Goal: Communication & Community: Answer question/provide support

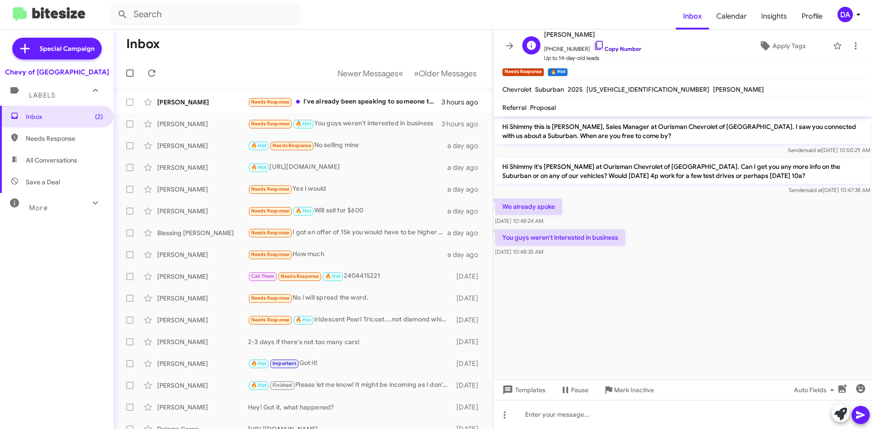
click at [622, 50] on link "Copy Number" at bounding box center [618, 48] width 48 height 7
click at [153, 74] on icon at bounding box center [151, 73] width 11 height 11
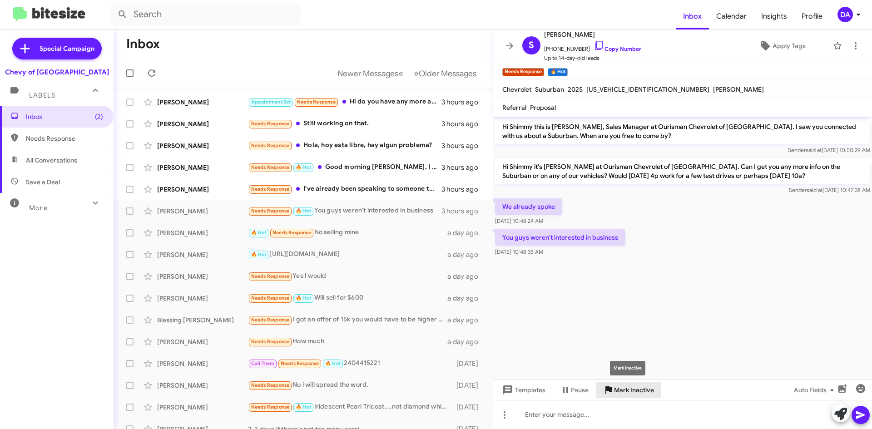
click at [646, 395] on span "Mark Inactive" at bounding box center [634, 390] width 40 height 16
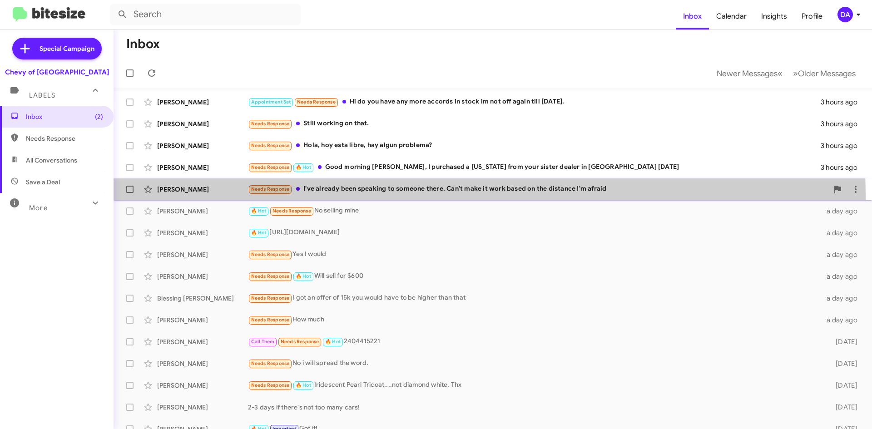
click at [376, 196] on div "[PERSON_NAME] Needs Response I've already been speaking to someone there. Can't…" at bounding box center [493, 189] width 744 height 18
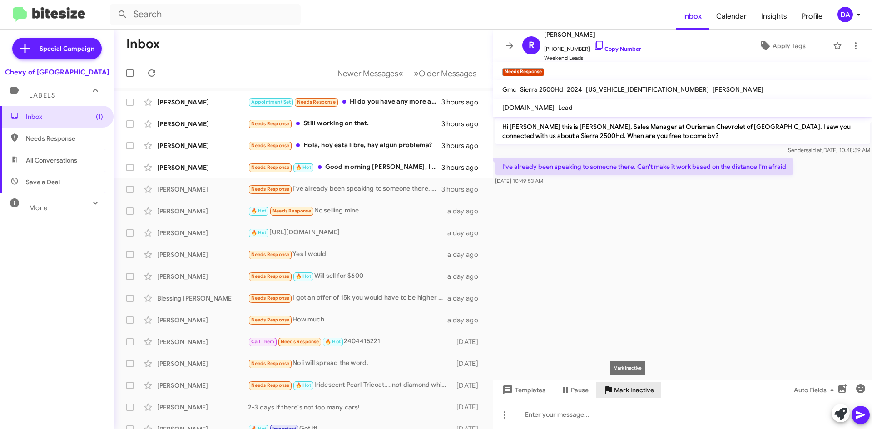
click at [629, 388] on span "Mark Inactive" at bounding box center [634, 390] width 40 height 16
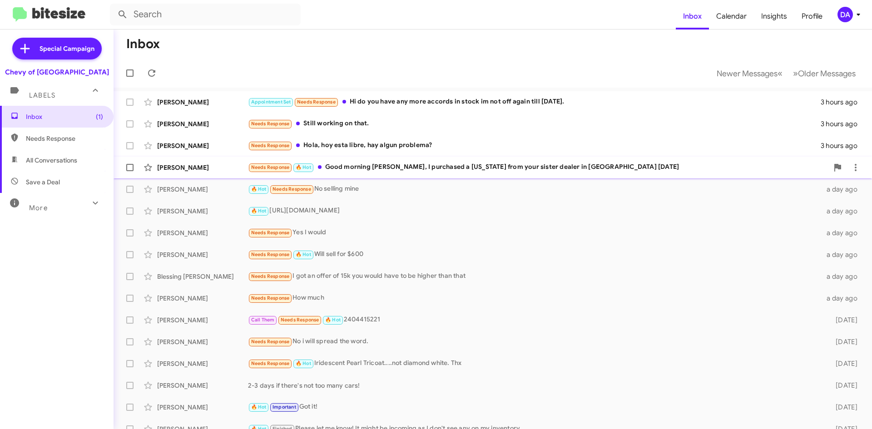
click at [396, 168] on div "Needs Response 🔥 Hot Good morning [PERSON_NAME], I purchased a [US_STATE] from …" at bounding box center [538, 167] width 580 height 10
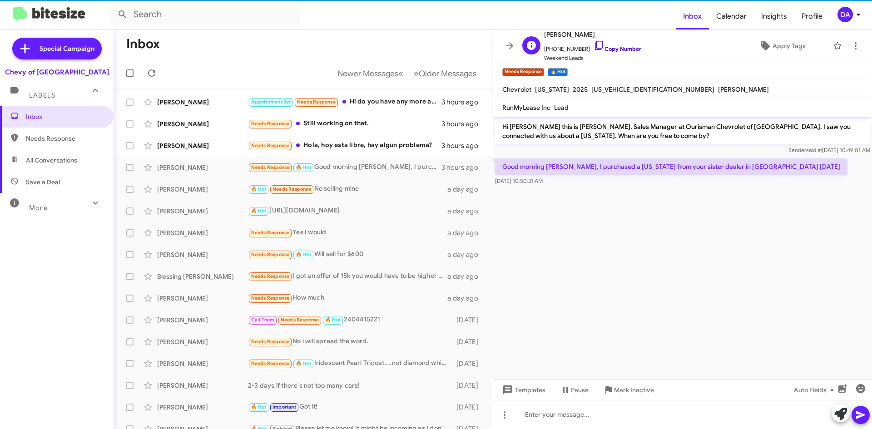
click at [606, 45] on link "Copy Number" at bounding box center [618, 48] width 48 height 7
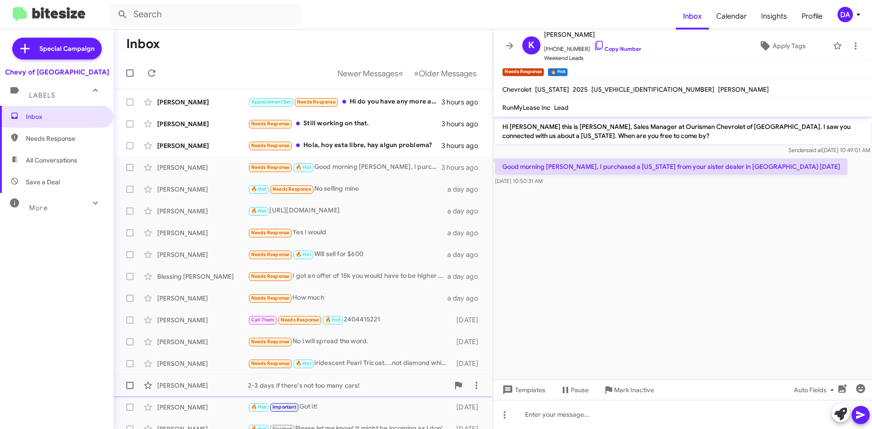
click at [625, 388] on span "Mark Inactive" at bounding box center [634, 390] width 40 height 16
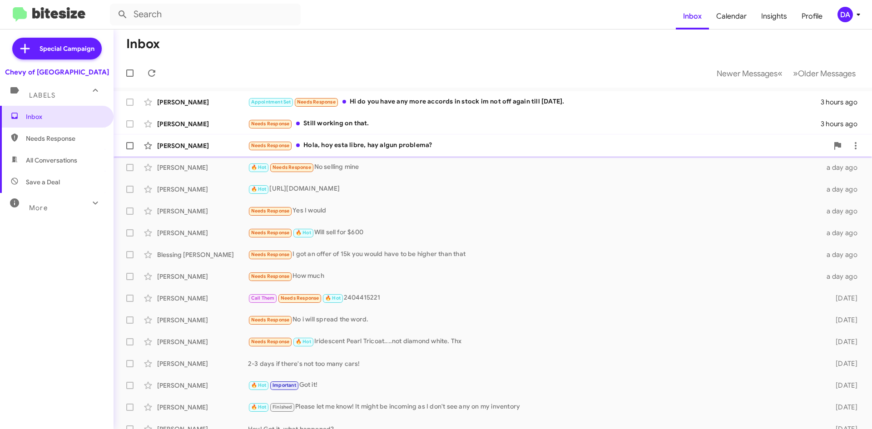
click at [398, 148] on div "Needs Response Hola, hoy esta libre, hay algun problema?" at bounding box center [538, 145] width 580 height 10
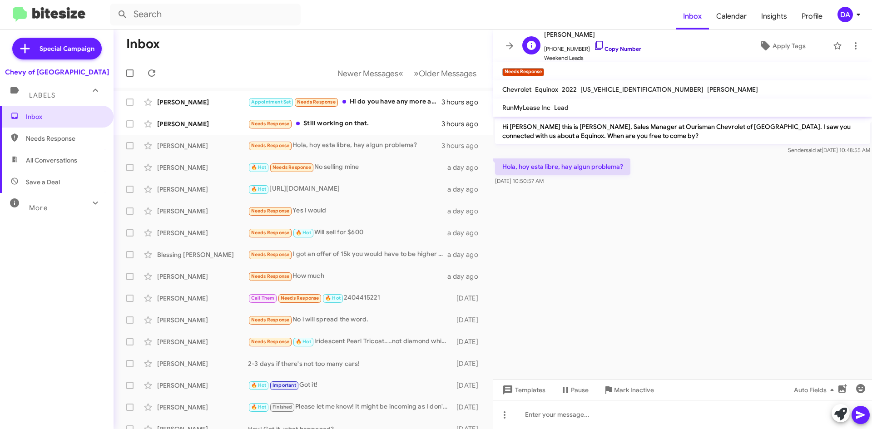
drag, startPoint x: 620, startPoint y: 48, endPoint x: 609, endPoint y: 51, distance: 11.2
click at [620, 48] on link "Copy Number" at bounding box center [618, 48] width 48 height 7
click at [617, 390] on span "Mark Inactive" at bounding box center [634, 390] width 40 height 16
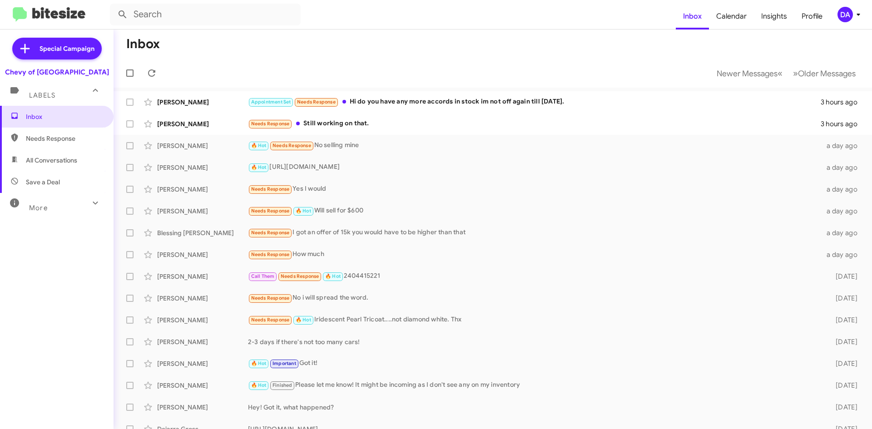
click at [140, 68] on div at bounding box center [132, 73] width 22 height 18
click at [149, 68] on icon at bounding box center [151, 73] width 11 height 11
click at [393, 128] on div "Needs Response Still working on that." at bounding box center [538, 124] width 580 height 10
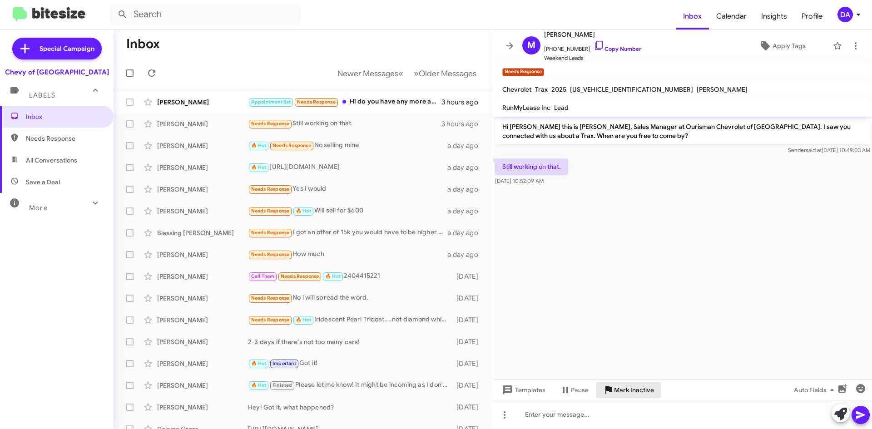
click at [630, 391] on span "Mark Inactive" at bounding box center [634, 390] width 40 height 16
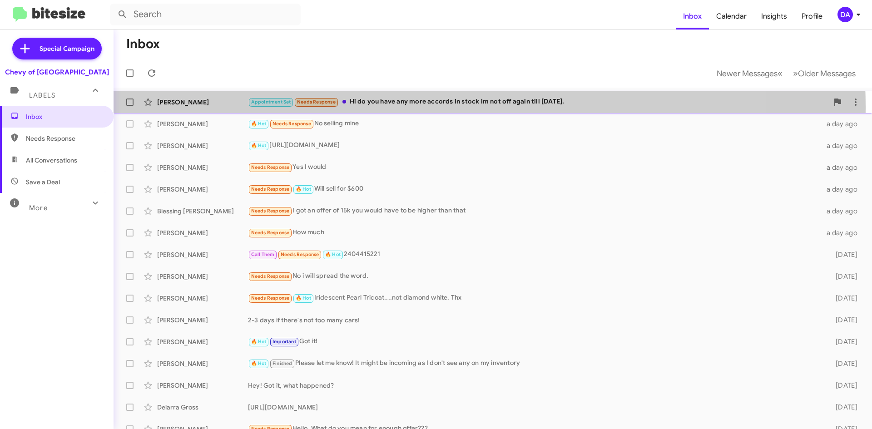
click at [412, 107] on div "Appointment Set Needs Response Hi do you have any more accords in stock im not …" at bounding box center [538, 102] width 580 height 10
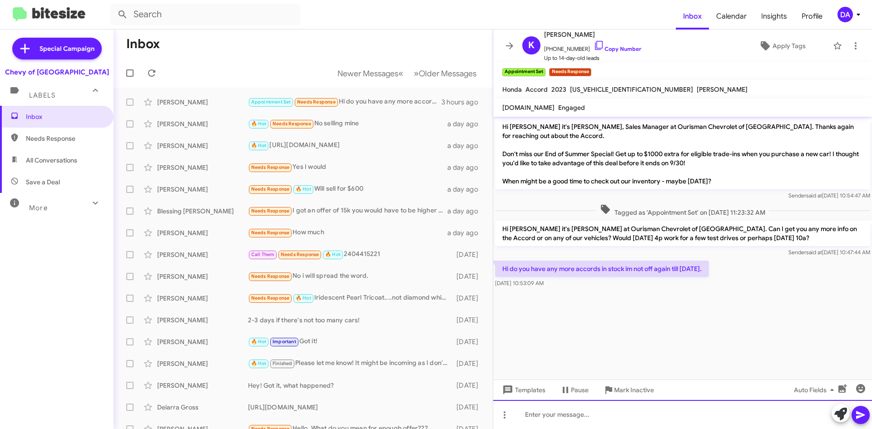
drag, startPoint x: 557, startPoint y: 420, endPoint x: 567, endPoint y: 419, distance: 9.6
click at [559, 420] on div at bounding box center [682, 414] width 379 height 29
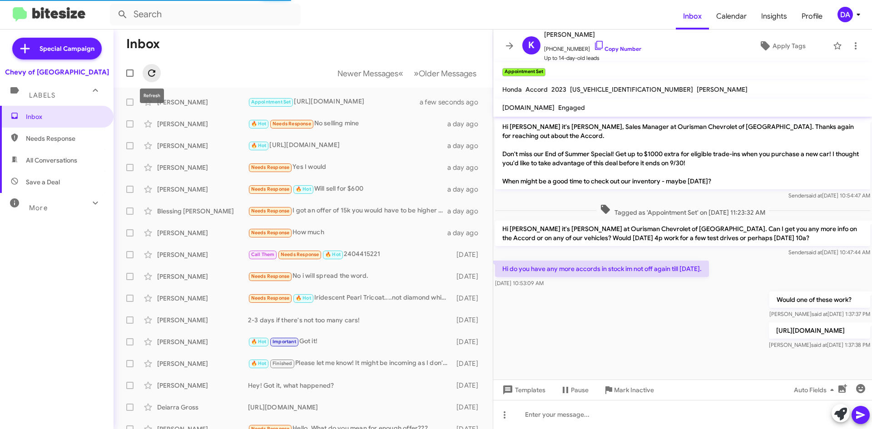
click at [155, 73] on icon at bounding box center [151, 73] width 11 height 11
click at [355, 67] on button "Newer Messages « Previous" at bounding box center [370, 73] width 77 height 19
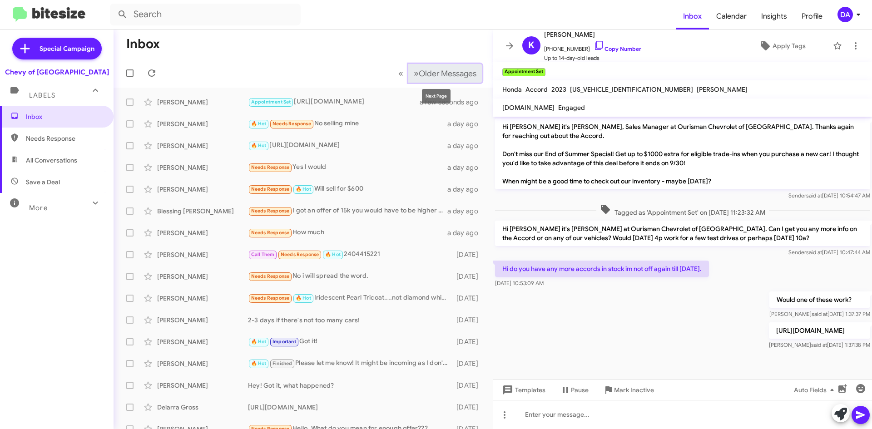
click at [451, 76] on span "Older Messages" at bounding box center [448, 74] width 58 height 10
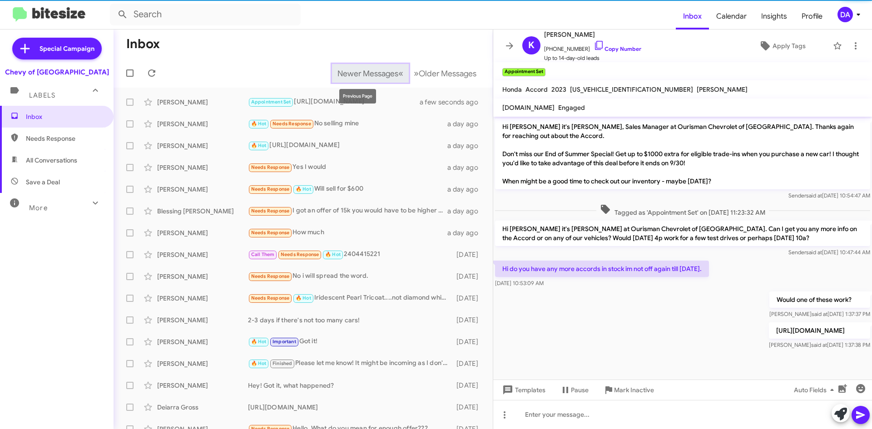
click at [382, 75] on span "Newer Messages" at bounding box center [367, 74] width 61 height 10
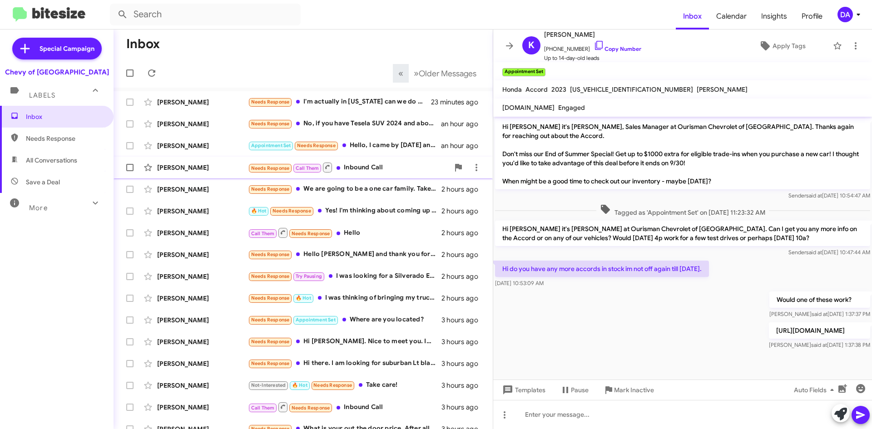
click at [381, 169] on div "Needs Response Call Them Inbound Call" at bounding box center [348, 167] width 201 height 11
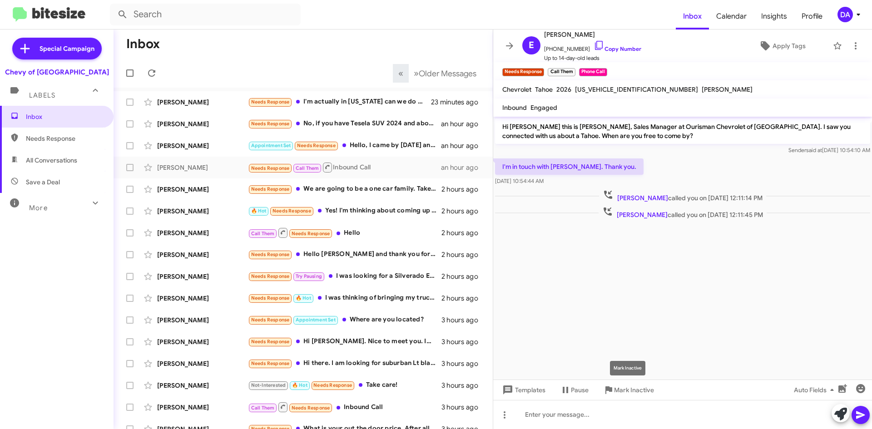
click at [636, 382] on mat-tooltip-component "Mark Inactive" at bounding box center [628, 368] width 48 height 27
click at [369, 411] on div "Call Them Needs Response Inbound Call" at bounding box center [348, 406] width 201 height 11
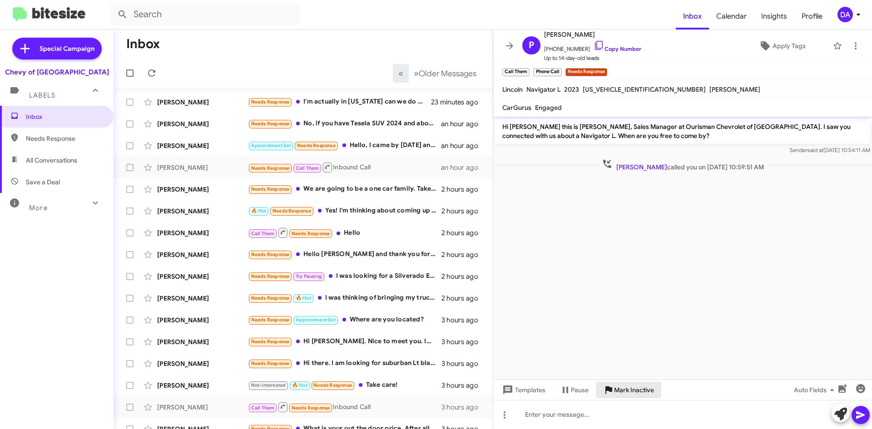
click at [631, 395] on span "Mark Inactive" at bounding box center [634, 390] width 40 height 16
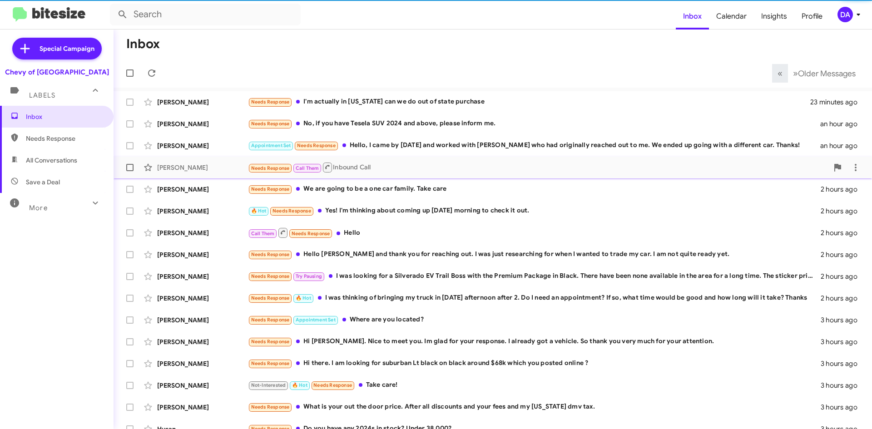
click at [355, 167] on div "Needs Response Call Them Inbound Call" at bounding box center [538, 167] width 580 height 11
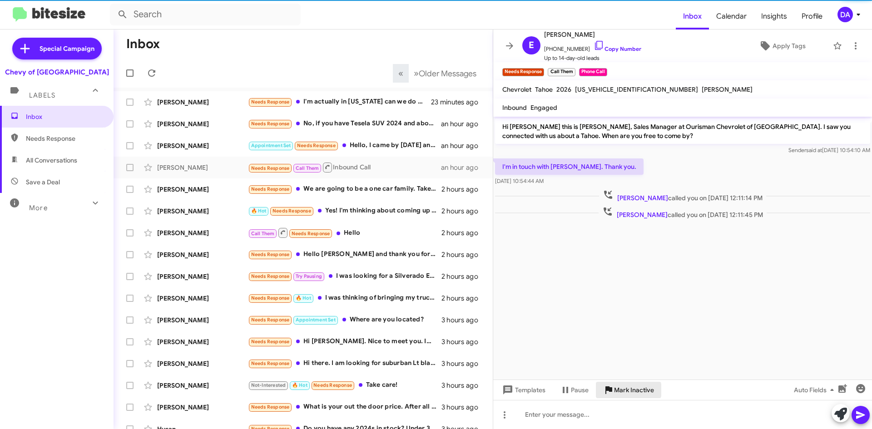
click at [619, 390] on span "Mark Inactive" at bounding box center [634, 390] width 40 height 16
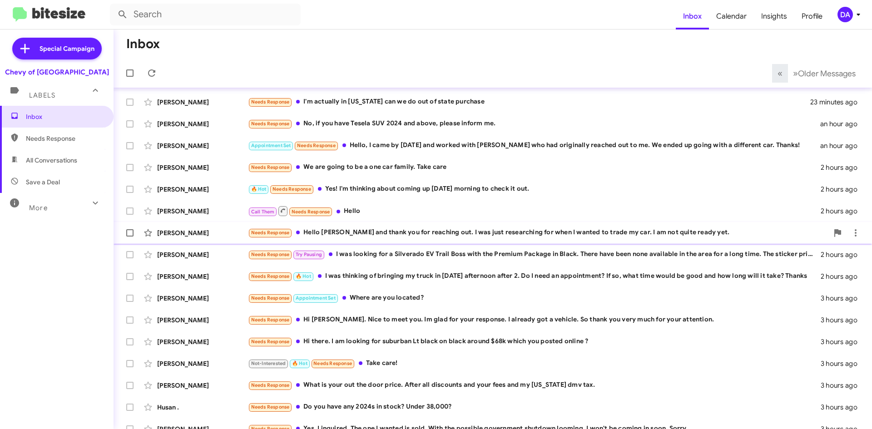
scroll to position [55, 0]
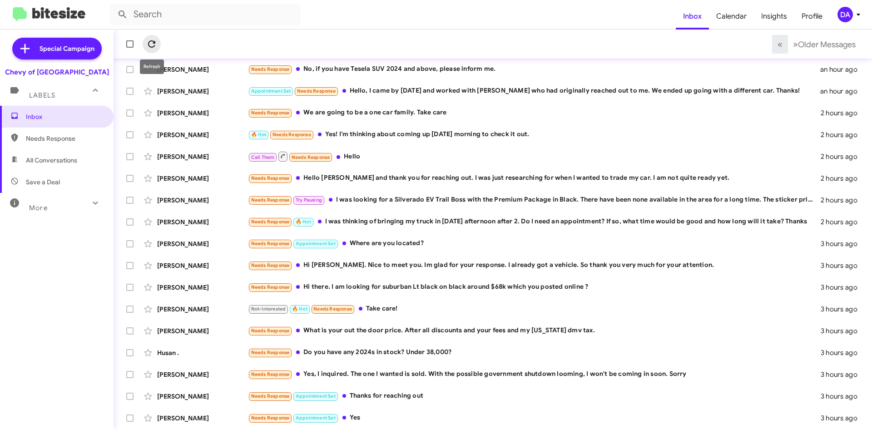
click at [154, 39] on icon at bounding box center [151, 44] width 11 height 11
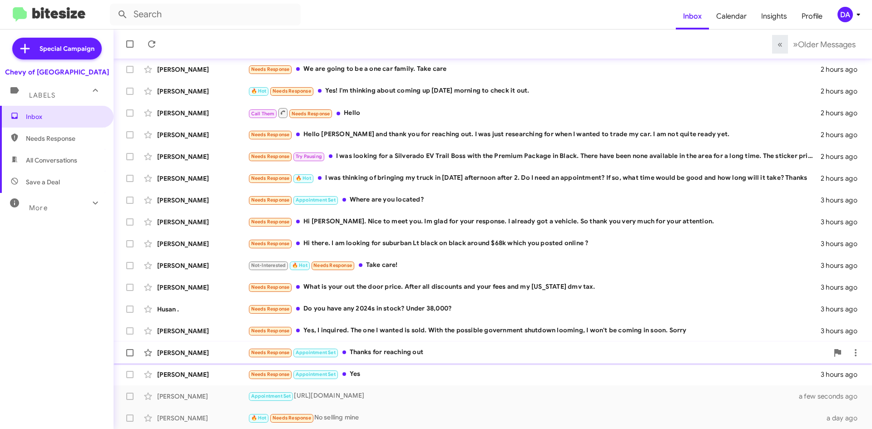
click at [385, 354] on div "Needs Response Appointment Set Thanks for reaching out" at bounding box center [538, 352] width 580 height 10
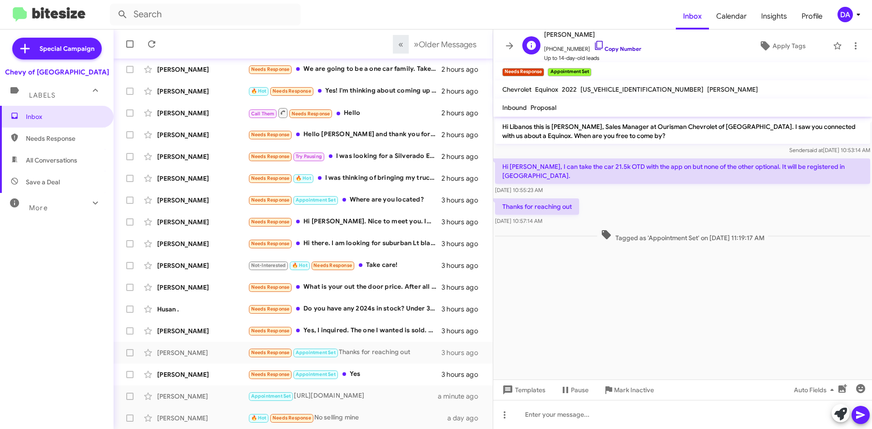
drag, startPoint x: 617, startPoint y: 47, endPoint x: 605, endPoint y: 49, distance: 12.4
click at [617, 47] on link "Copy Number" at bounding box center [618, 48] width 48 height 7
click at [626, 385] on span "Mark Inactive" at bounding box center [634, 390] width 40 height 16
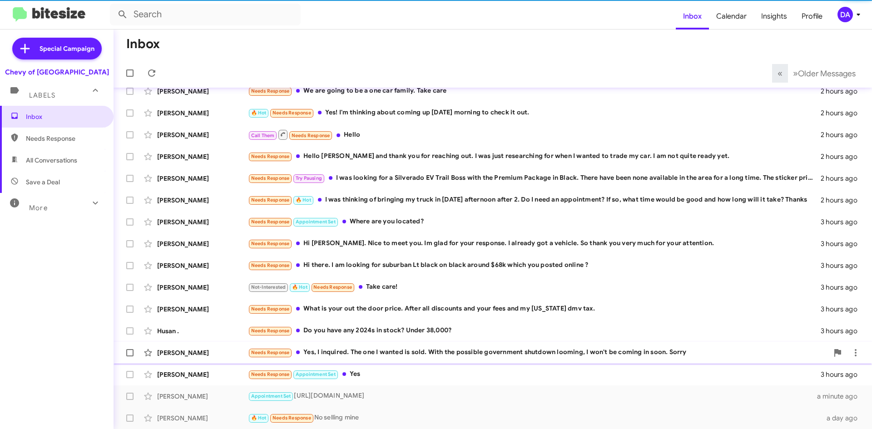
scroll to position [76, 0]
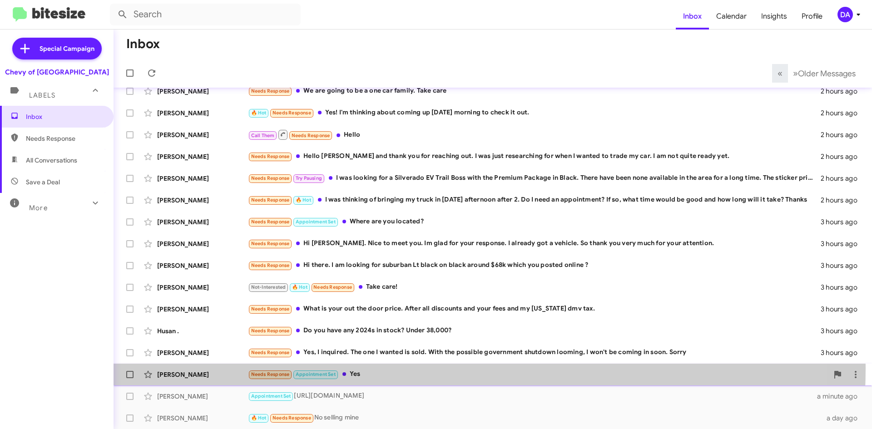
click at [385, 368] on div "[PERSON_NAME] Needs Response Appointment Set Yes 3 hours ago" at bounding box center [493, 375] width 744 height 18
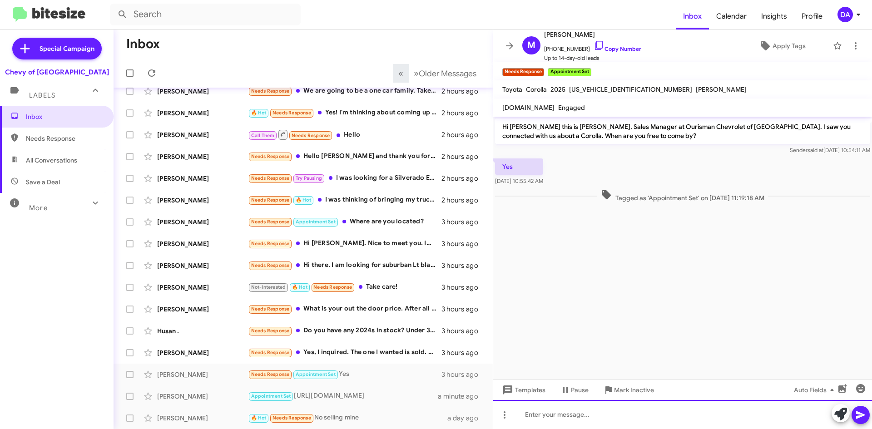
click at [614, 407] on div at bounding box center [682, 414] width 379 height 29
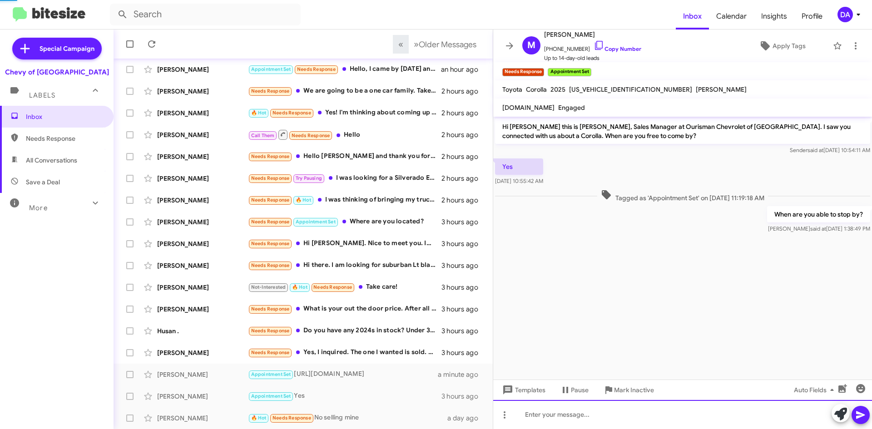
scroll to position [98, 0]
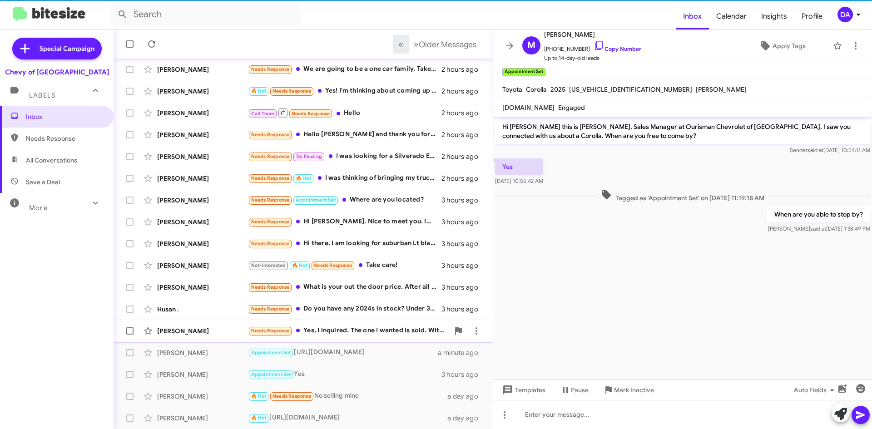
click at [384, 336] on div "Needs Response Yes, I inquired. The one I wanted is sold. With the possible gov…" at bounding box center [348, 331] width 201 height 10
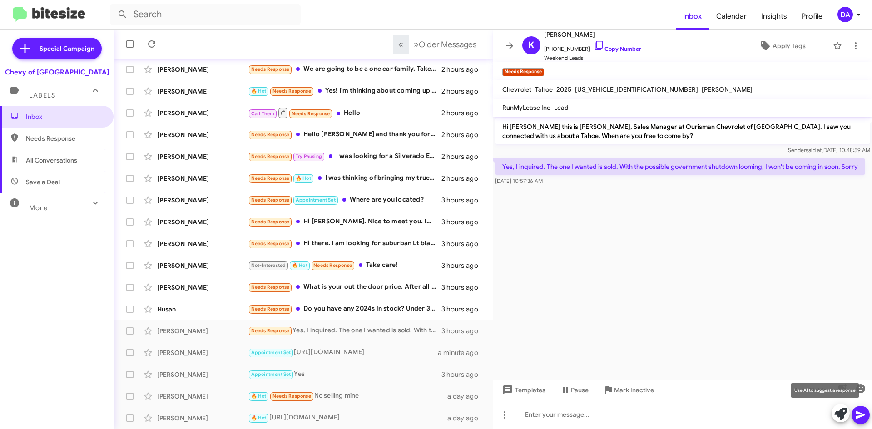
click at [840, 416] on icon at bounding box center [840, 414] width 13 height 13
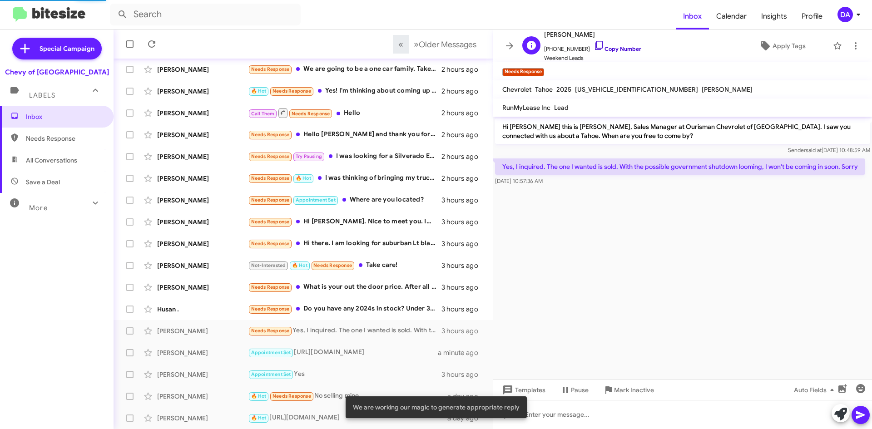
click at [614, 49] on link "Copy Number" at bounding box center [618, 48] width 48 height 7
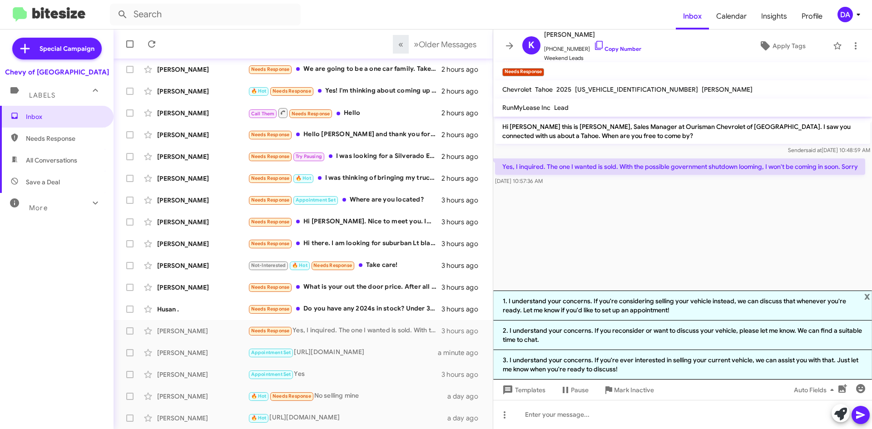
click at [625, 87] on span "[US_VEHICLE_IDENTIFICATION_NUMBER]" at bounding box center [636, 89] width 123 height 8
copy span "[US_VEHICLE_IDENTIFICATION_NUMBER]"
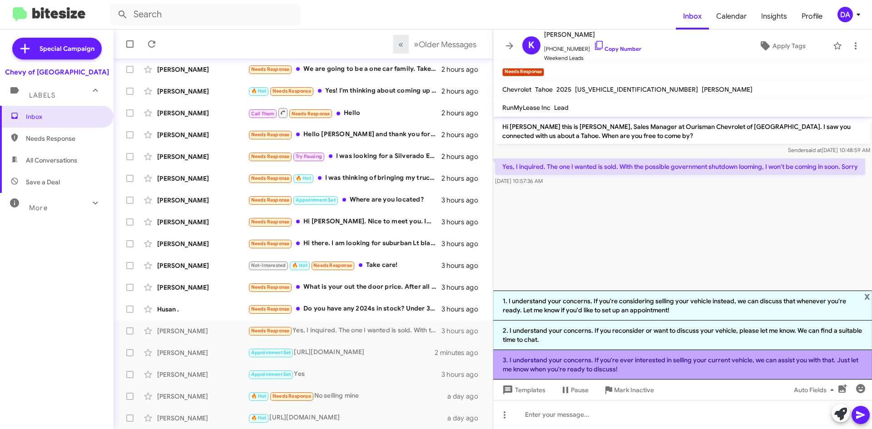
click at [591, 363] on li "3. I understand your concerns. If you're ever interested in selling your curren…" at bounding box center [682, 365] width 379 height 30
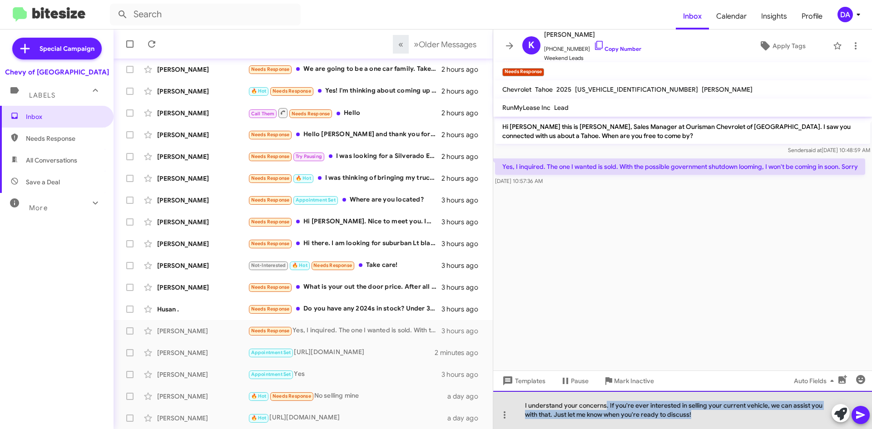
drag, startPoint x: 703, startPoint y: 417, endPoint x: 606, endPoint y: 409, distance: 97.0
click at [606, 409] on div "I understand your concerns. If you're ever interested in selling your current v…" at bounding box center [682, 410] width 379 height 38
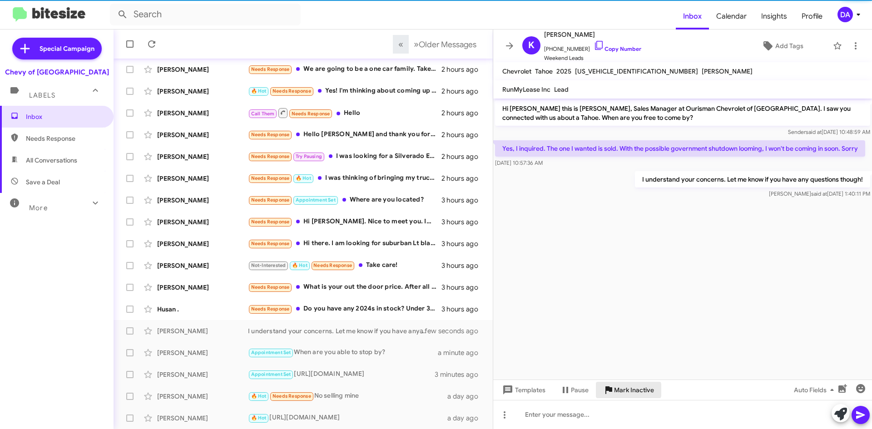
click at [621, 390] on span "Mark Inactive" at bounding box center [634, 390] width 40 height 16
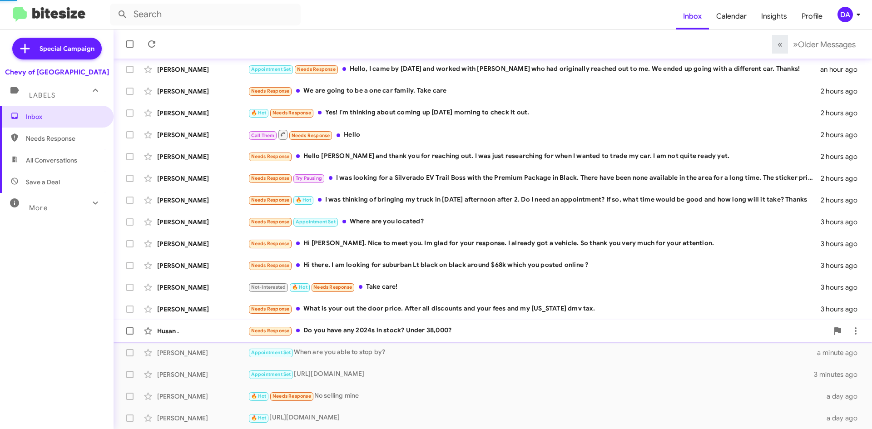
scroll to position [76, 0]
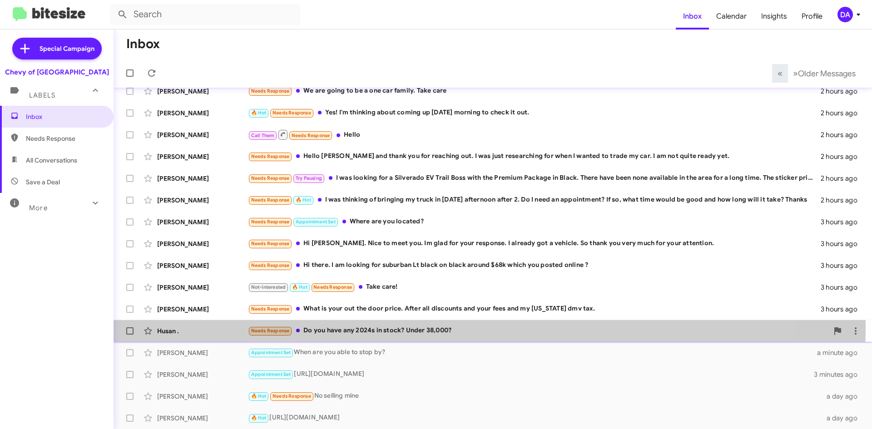
click at [426, 328] on div "Needs Response Do you have any 2024s in stock? Under 38,000?" at bounding box center [538, 331] width 580 height 10
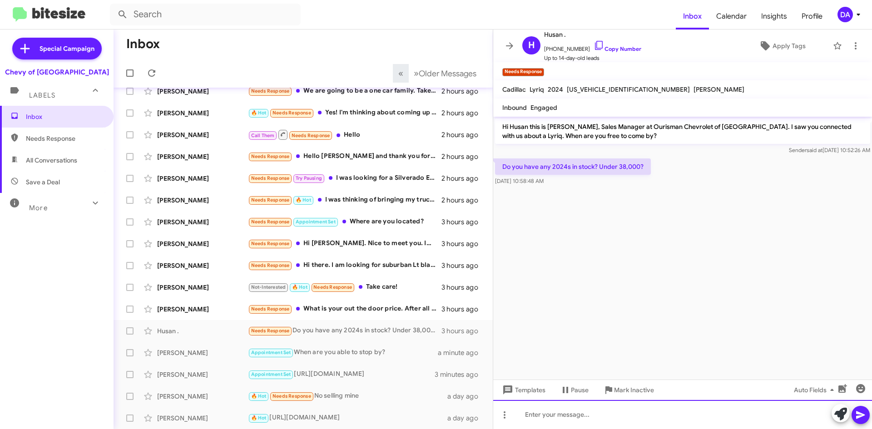
click at [582, 419] on div at bounding box center [682, 414] width 379 height 29
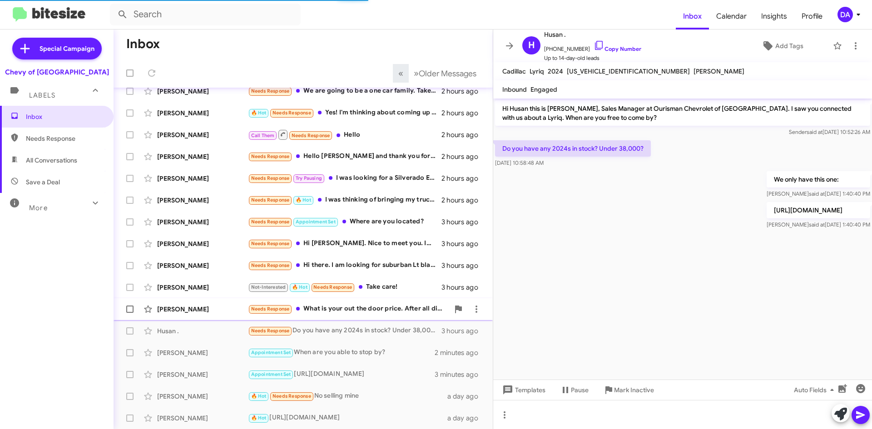
click at [353, 304] on div "Needs Response What is your out the door price. After all discounts and your fe…" at bounding box center [348, 309] width 201 height 10
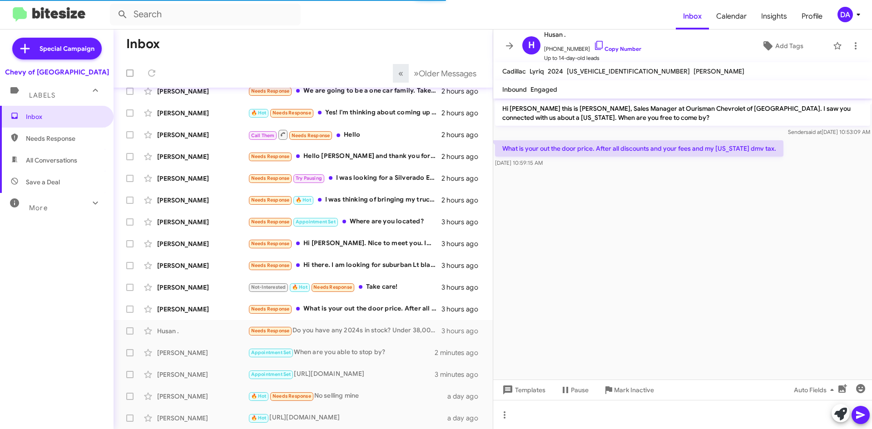
scroll to position [98, 0]
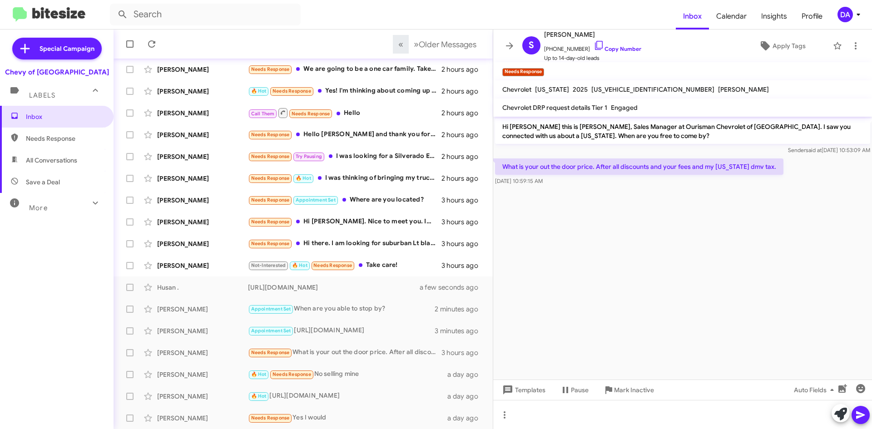
click at [627, 87] on span "[US_VEHICLE_IDENTIFICATION_NUMBER]" at bounding box center [652, 89] width 123 height 8
copy span "[US_VEHICLE_IDENTIFICATION_NUMBER]"
drag, startPoint x: 615, startPoint y: 47, endPoint x: 123, endPoint y: 47, distance: 492.3
click at [614, 47] on link "Copy Number" at bounding box center [618, 48] width 48 height 7
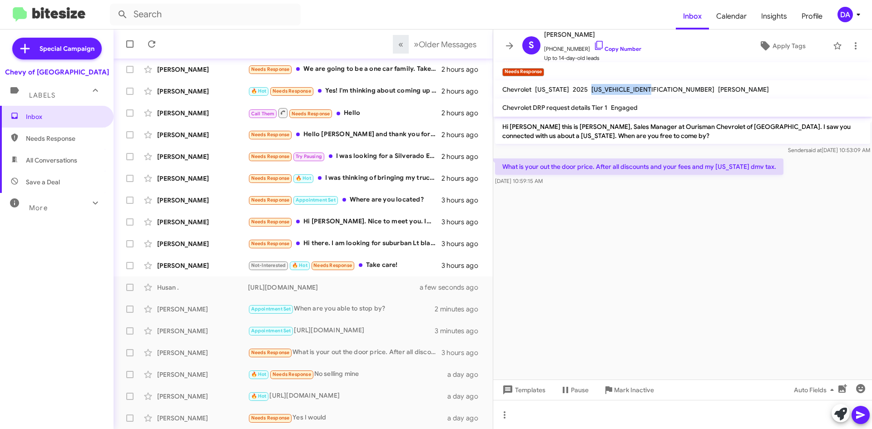
copy span "[US_VEHICLE_IDENTIFICATION_NUMBER]"
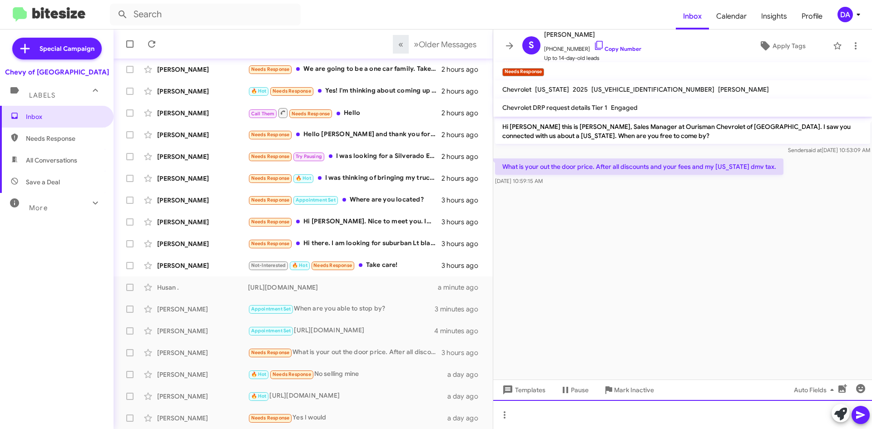
click at [567, 421] on div at bounding box center [682, 414] width 379 height 29
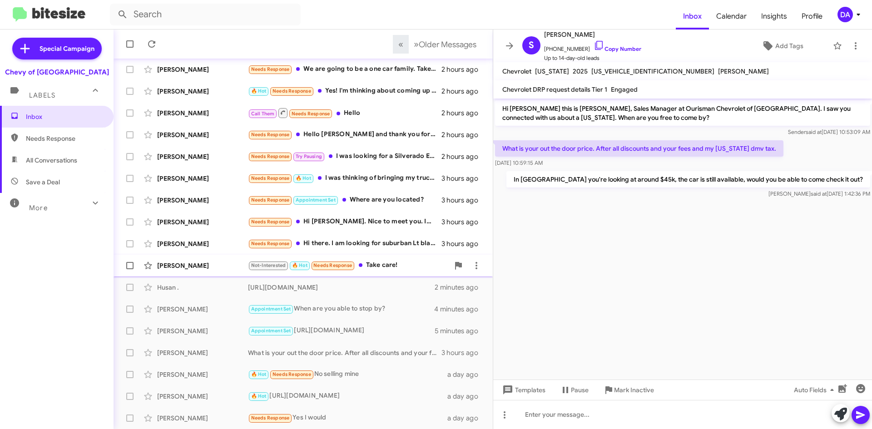
click at [396, 257] on div "[PERSON_NAME] Not-Interested 🔥 Hot Needs Response Take care! 3 hours ago" at bounding box center [303, 266] width 365 height 18
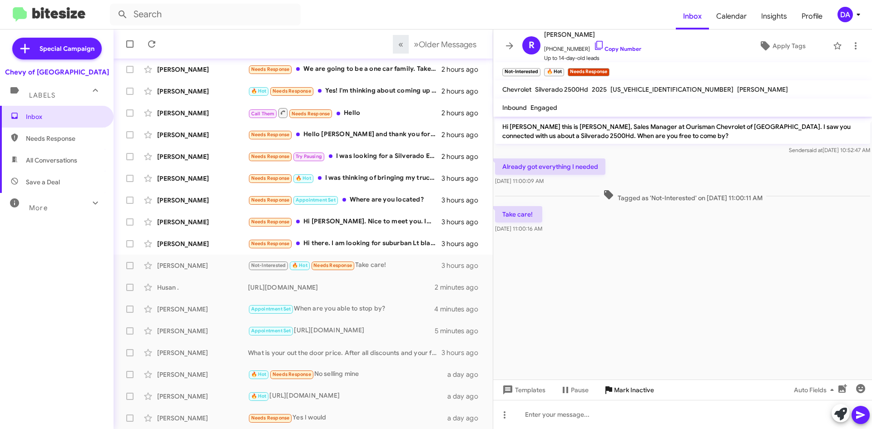
click at [630, 396] on span "Mark Inactive" at bounding box center [634, 390] width 40 height 16
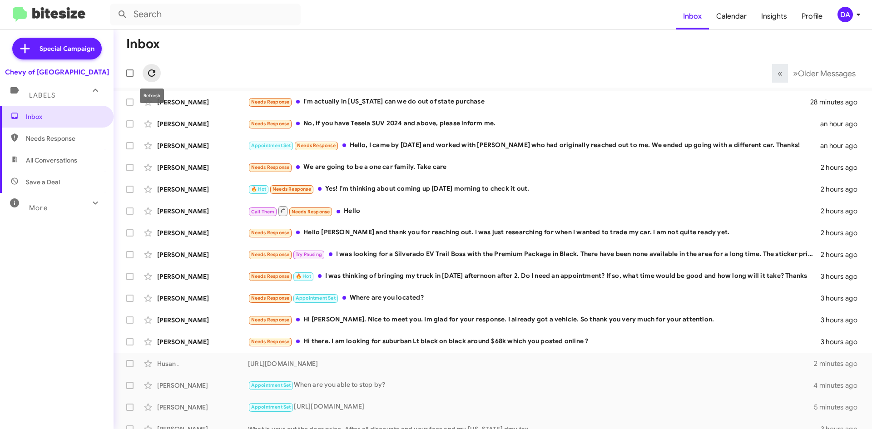
click at [157, 74] on span at bounding box center [152, 73] width 18 height 11
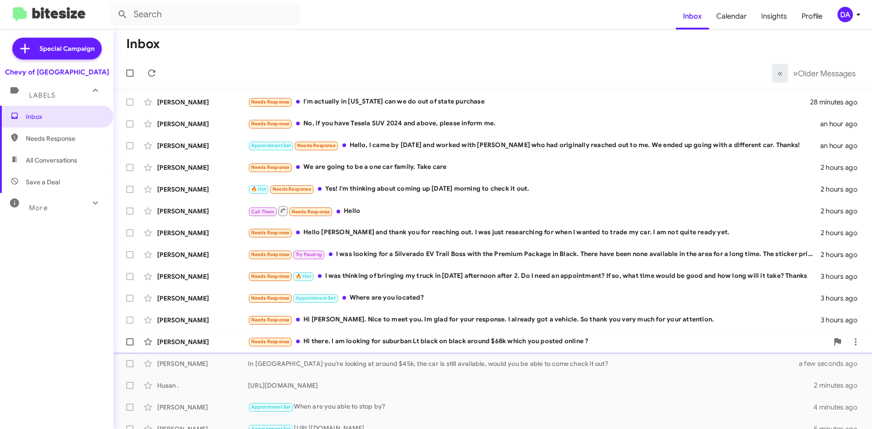
click at [387, 339] on div "Needs Response Hi there. I am looking for suburban Lt black on black around $68…" at bounding box center [538, 342] width 580 height 10
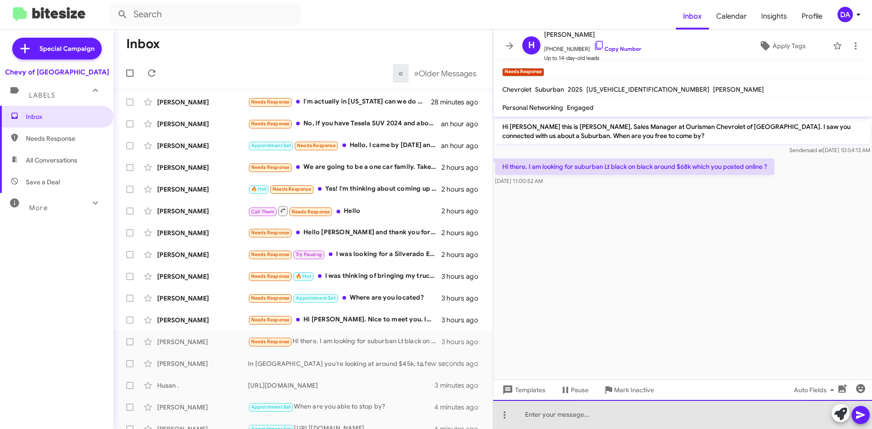
click at [666, 421] on div at bounding box center [682, 414] width 379 height 29
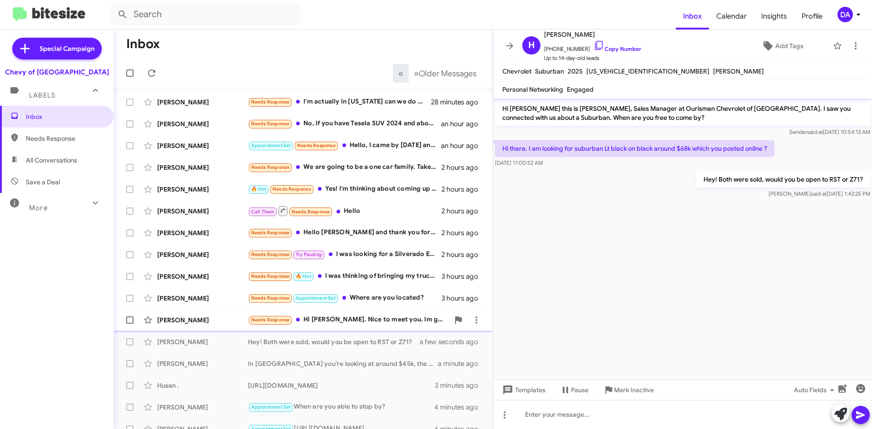
click at [374, 322] on div "Needs Response Hi [PERSON_NAME]. Nice to meet you. Im glad for your response. I…" at bounding box center [348, 320] width 201 height 10
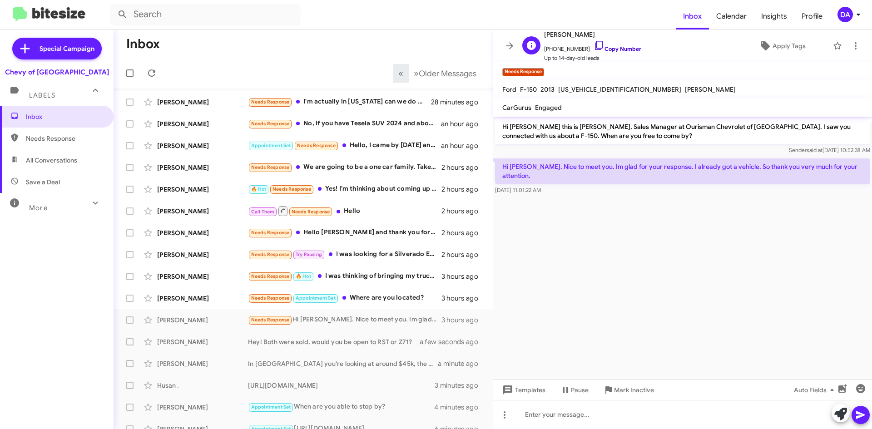
click at [614, 50] on link "Copy Number" at bounding box center [618, 48] width 48 height 7
click at [842, 418] on icon at bounding box center [840, 414] width 13 height 13
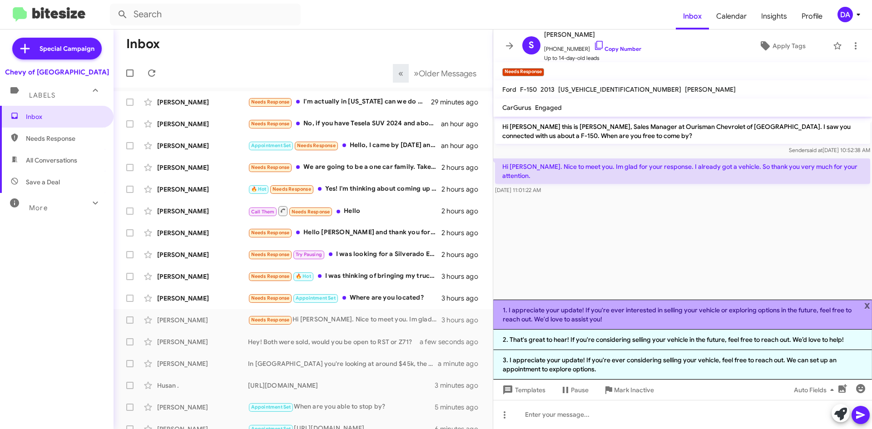
click at [548, 318] on li "1. I appreciate your update! If you're ever interested in selling your vehicle …" at bounding box center [682, 315] width 379 height 30
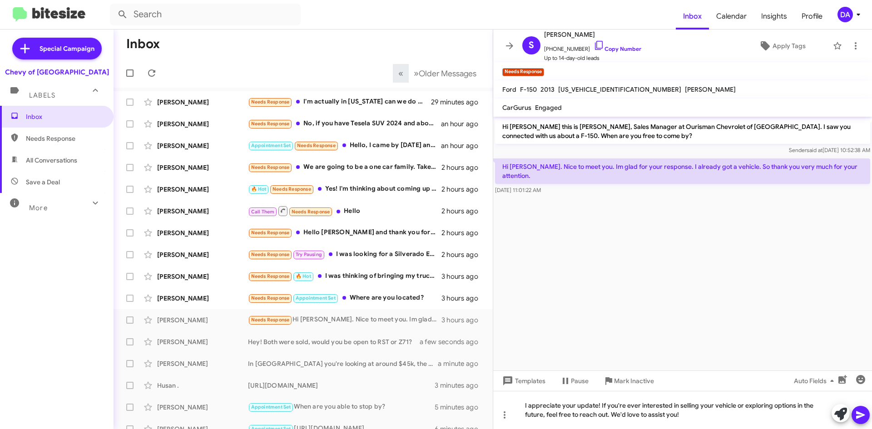
click at [856, 415] on icon at bounding box center [860, 415] width 11 height 11
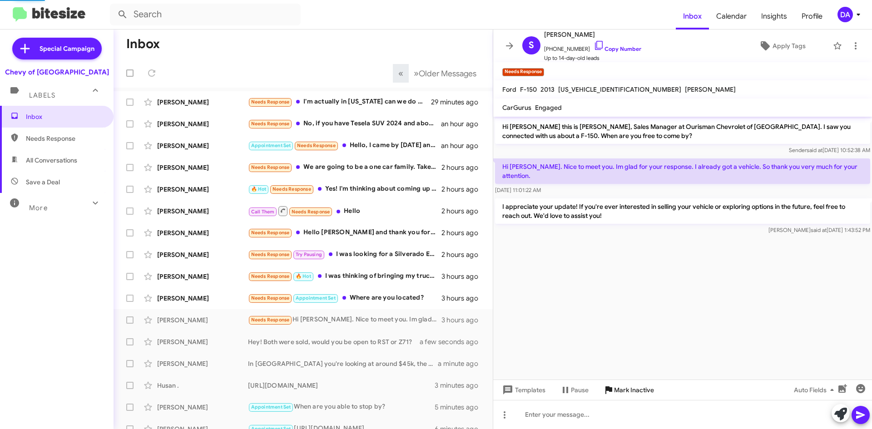
click at [643, 394] on span "Mark Inactive" at bounding box center [634, 390] width 40 height 16
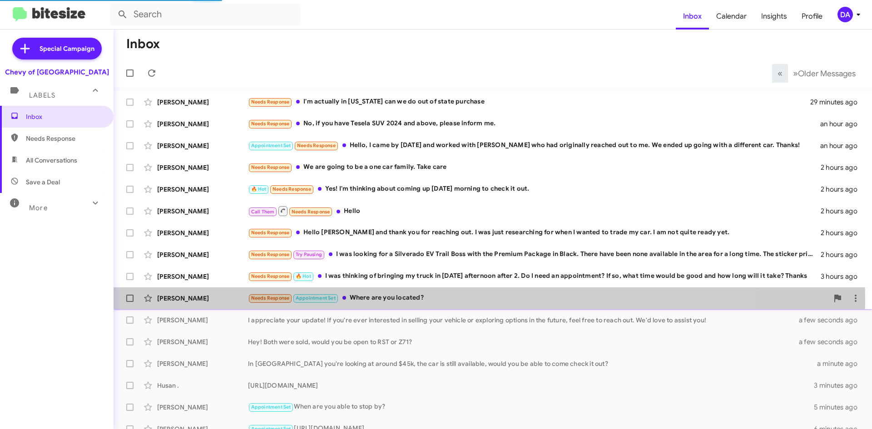
click at [406, 300] on div "Needs Response Appointment Set Where are you located?" at bounding box center [538, 298] width 580 height 10
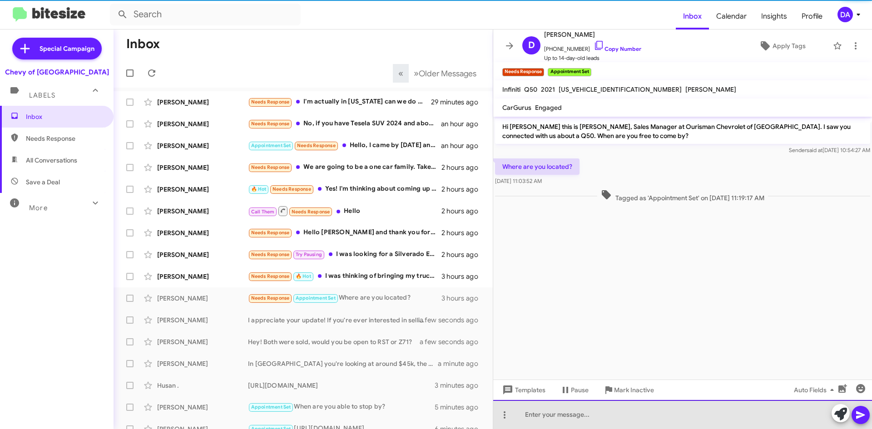
click at [575, 404] on div at bounding box center [682, 414] width 379 height 29
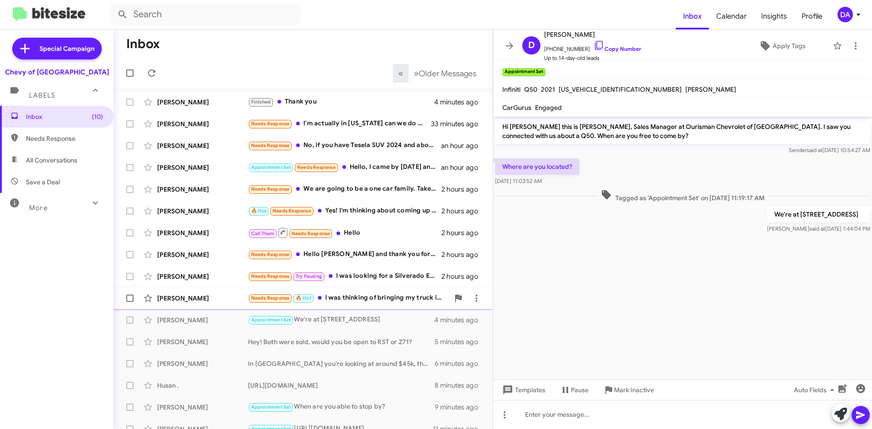
click at [391, 300] on div "Needs Response 🔥 Hot I was thinking of bringing my truck in [DATE] afternoon af…" at bounding box center [348, 298] width 201 height 10
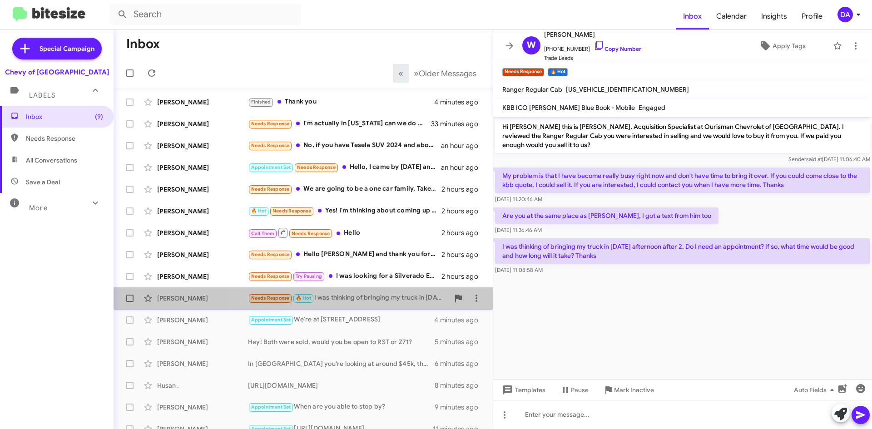
click at [454, 308] on span "[PERSON_NAME] Needs Response 🔥 Hot I was thinking of bringing my truck in [DATE…" at bounding box center [303, 298] width 379 height 22
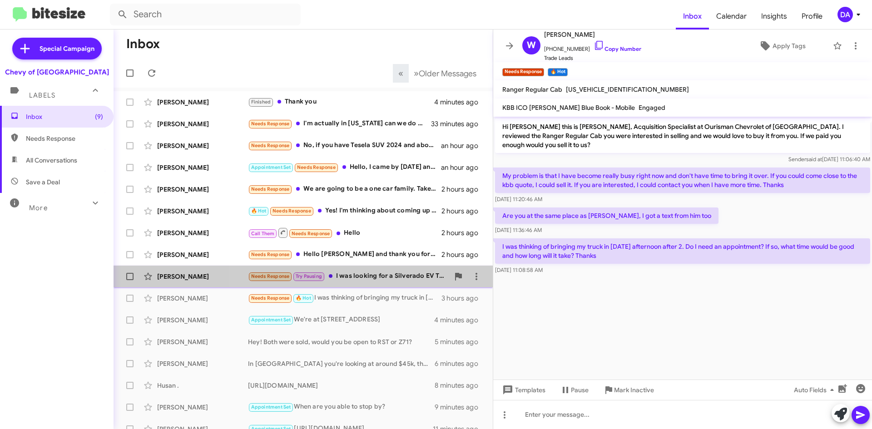
click at [392, 278] on div "Needs Response Try Pausing I was looking for a Silverado EV Trail Boss with the…" at bounding box center [348, 276] width 201 height 10
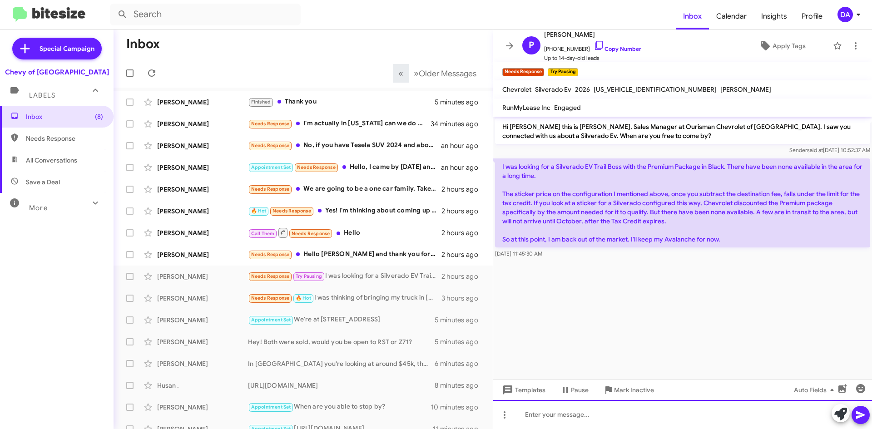
click at [571, 416] on div at bounding box center [682, 414] width 379 height 29
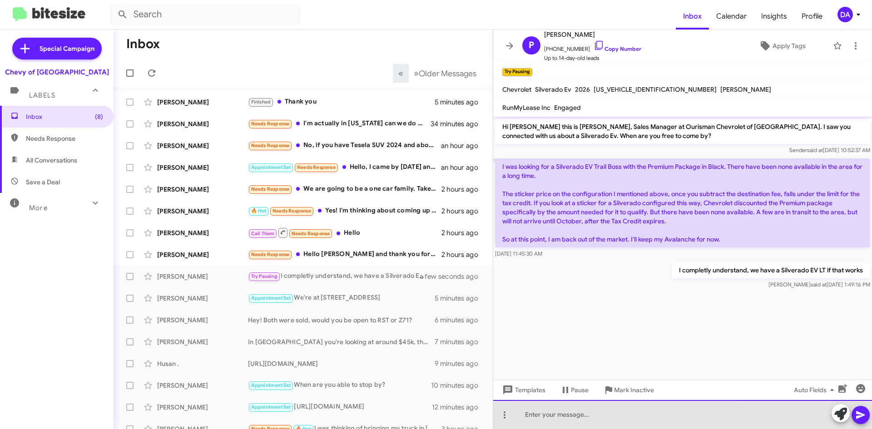
click at [634, 423] on div at bounding box center [682, 414] width 379 height 29
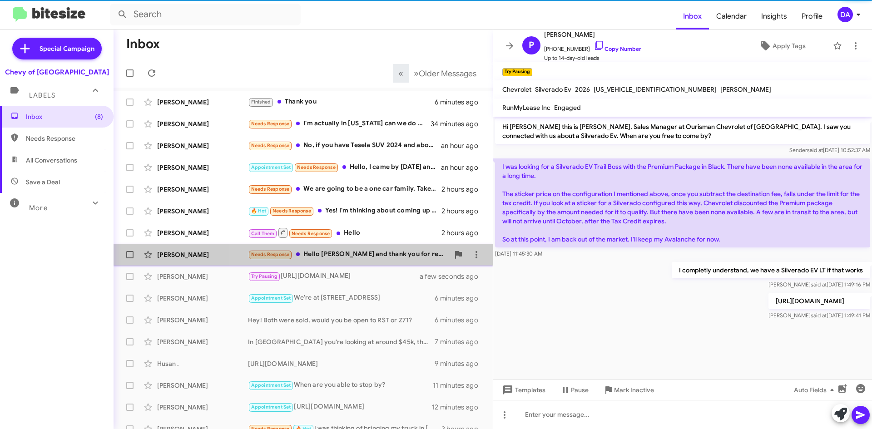
click at [360, 253] on div "Needs Response Hello [PERSON_NAME] and thank you for reaching out. I was just r…" at bounding box center [348, 254] width 201 height 10
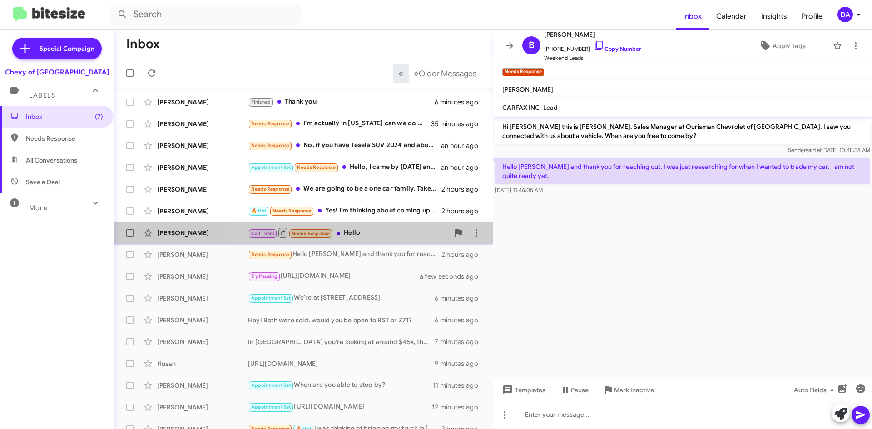
click at [396, 234] on div "Call Them Needs Response Hello" at bounding box center [348, 232] width 201 height 11
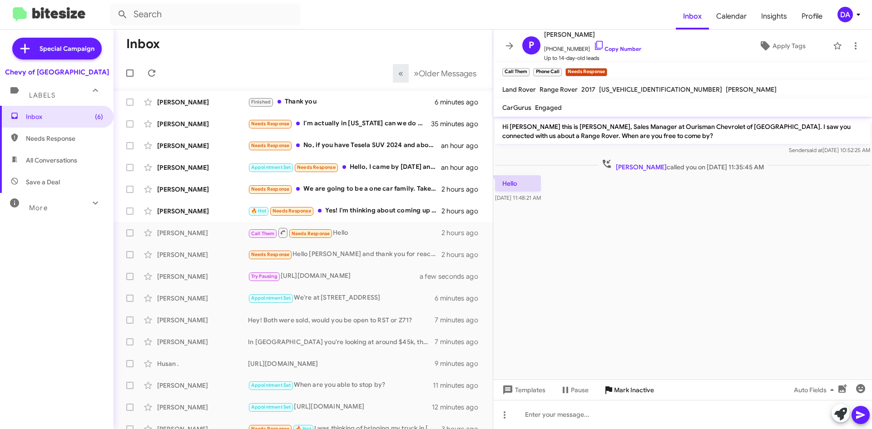
click at [638, 391] on span "Mark Inactive" at bounding box center [634, 390] width 40 height 16
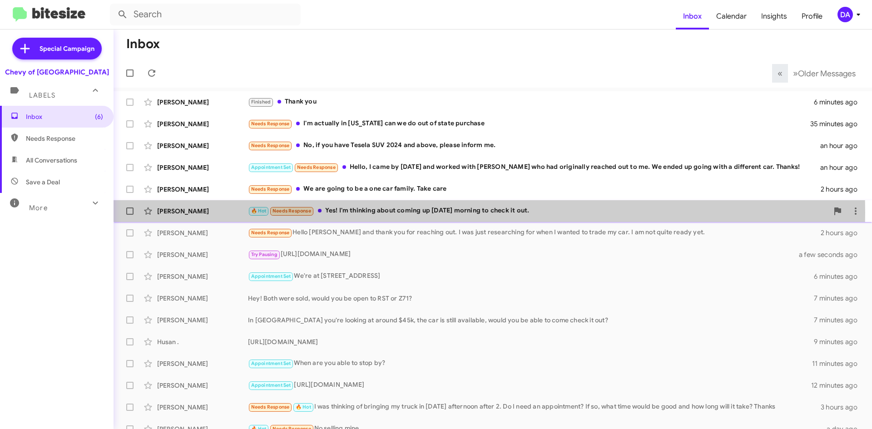
click at [361, 213] on div "🔥 Hot Needs Response Yes! I'm thinking about coming up [DATE] morning to check …" at bounding box center [538, 211] width 580 height 10
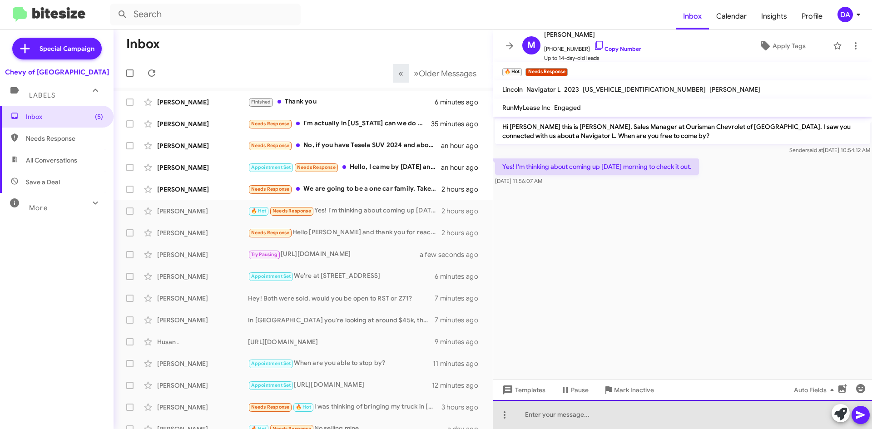
click at [579, 413] on div at bounding box center [682, 414] width 379 height 29
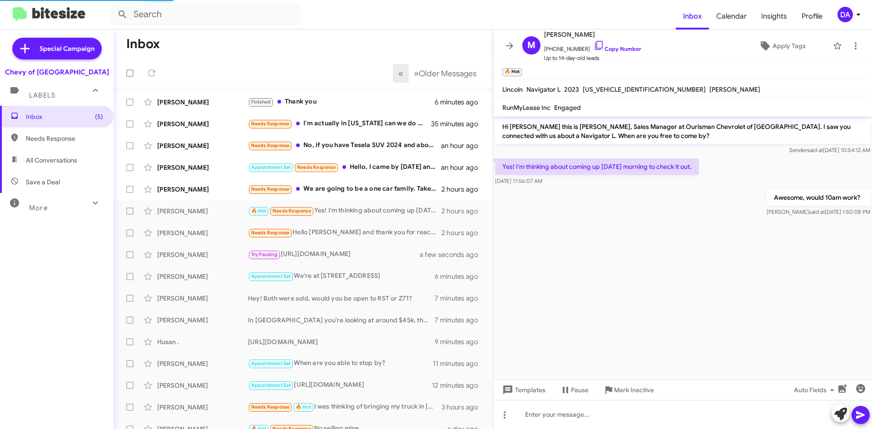
click at [631, 88] on span "[US_VEHICLE_IDENTIFICATION_NUMBER]" at bounding box center [644, 89] width 123 height 8
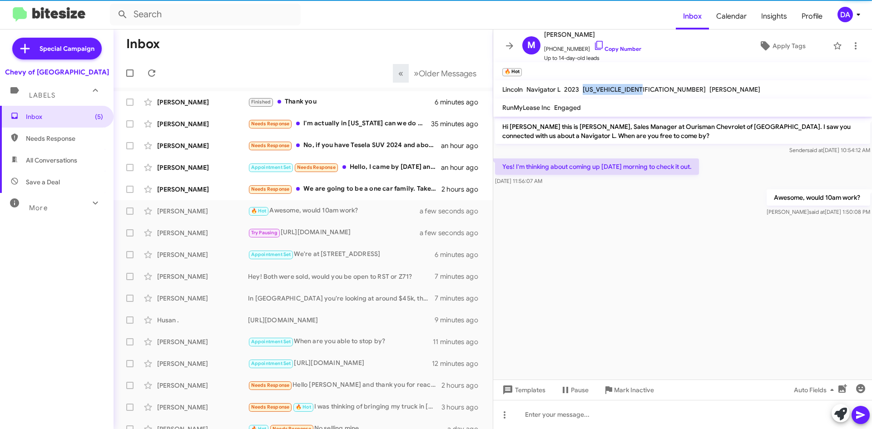
click at [631, 89] on span "[US_VEHICLE_IDENTIFICATION_NUMBER]" at bounding box center [644, 89] width 123 height 8
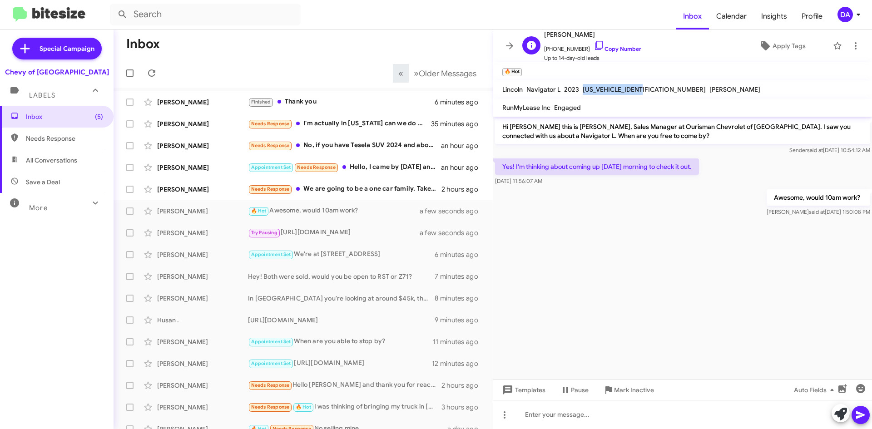
drag, startPoint x: 620, startPoint y: 49, endPoint x: 595, endPoint y: 55, distance: 26.7
click at [620, 49] on link "Copy Number" at bounding box center [618, 48] width 48 height 7
copy span "[US_VEHICLE_IDENTIFICATION_NUMBER]"
click at [352, 198] on div "[PERSON_NAME] Needs Response We are going to be a one car family. Take care 2 h…" at bounding box center [303, 189] width 365 height 18
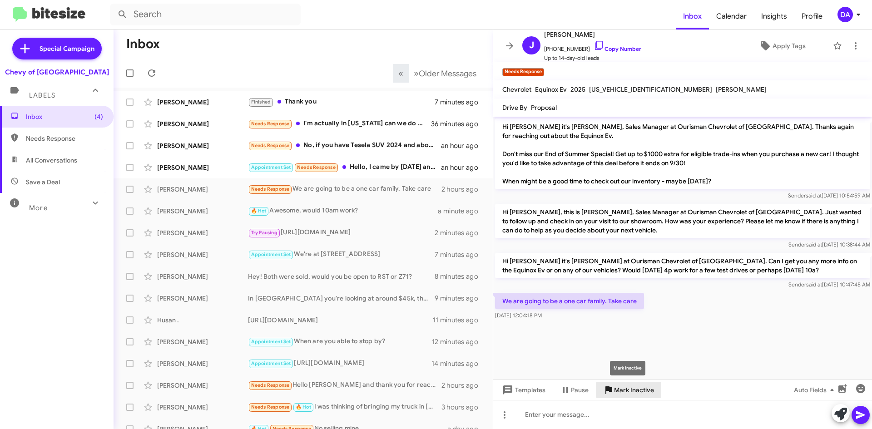
click at [646, 396] on span "Mark Inactive" at bounding box center [634, 390] width 40 height 16
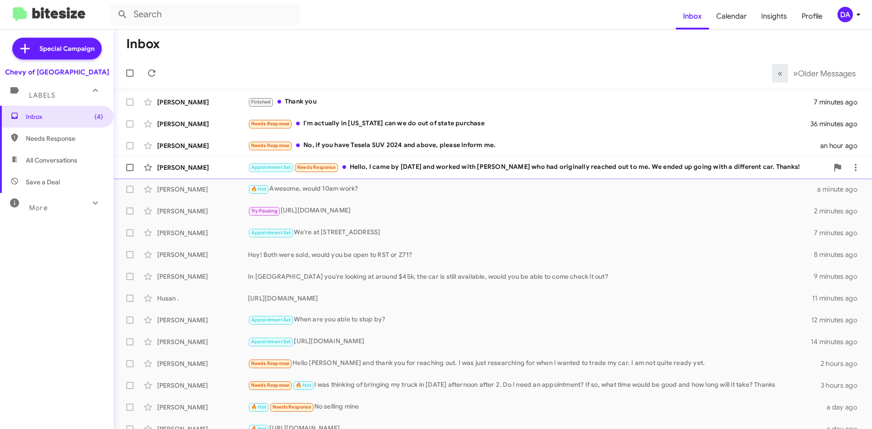
click at [387, 172] on div "Appointment Set Needs Response Hello, I came by [DATE] and worked with [PERSON_…" at bounding box center [538, 167] width 580 height 10
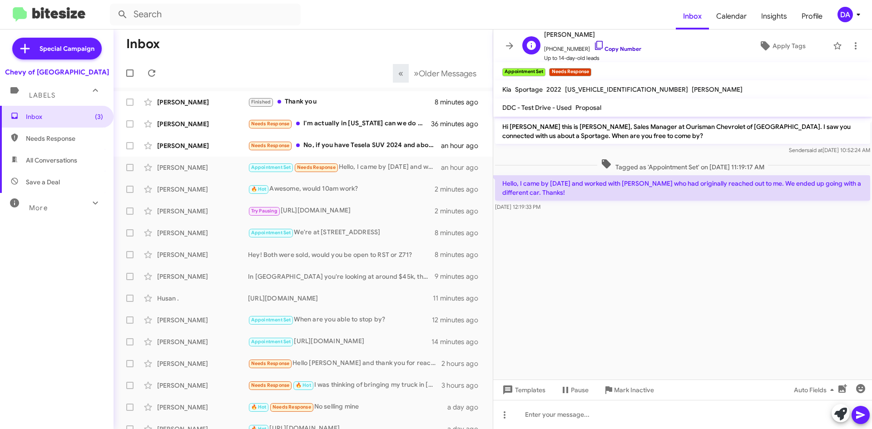
click at [616, 50] on link "Copy Number" at bounding box center [618, 48] width 48 height 7
click at [634, 388] on span "Mark Inactive" at bounding box center [634, 390] width 40 height 16
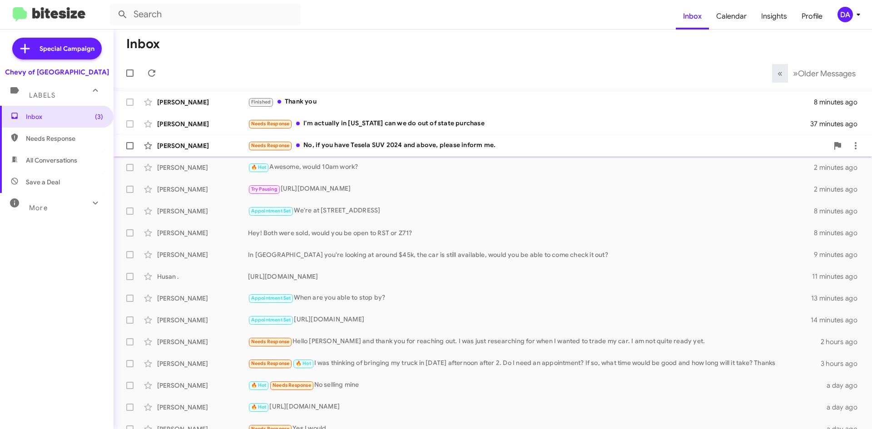
click at [340, 145] on div "Needs Response No, if you have Tesela SUV 2024 and above, please inform me." at bounding box center [538, 145] width 580 height 10
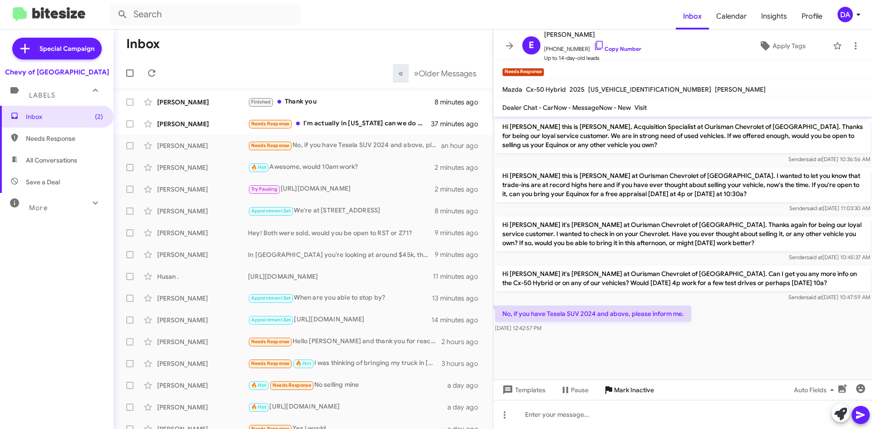
click at [623, 386] on span "Mark Inactive" at bounding box center [634, 390] width 40 height 16
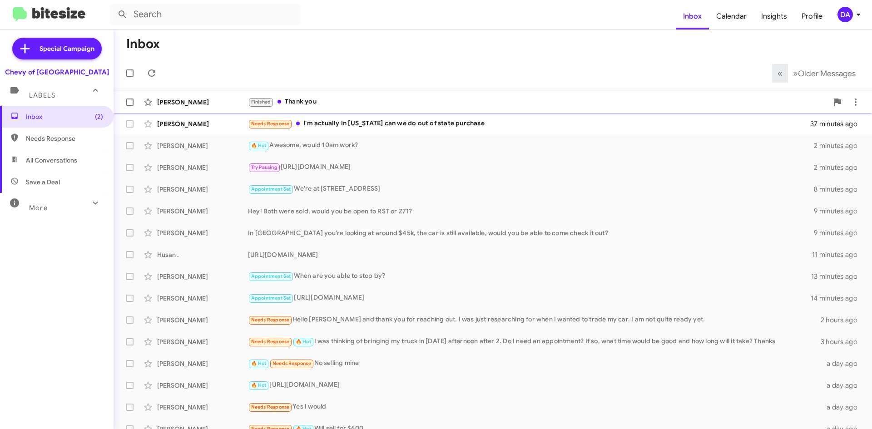
click at [308, 107] on div "Finished Thank you" at bounding box center [538, 102] width 580 height 10
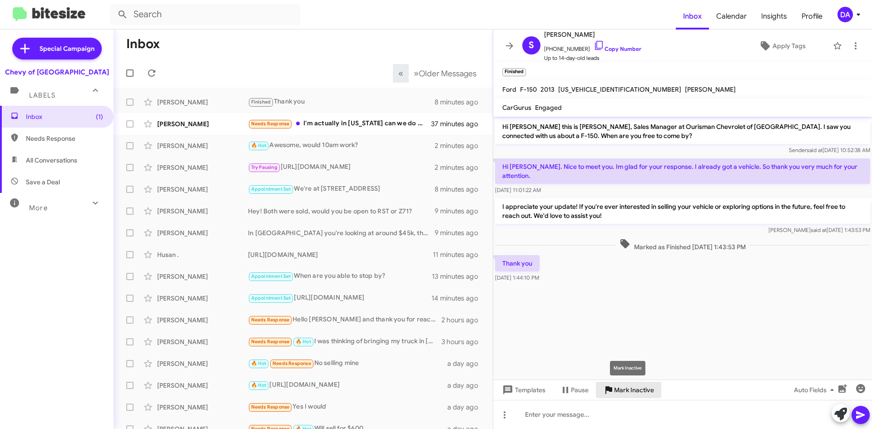
click at [641, 388] on span "Mark Inactive" at bounding box center [634, 390] width 40 height 16
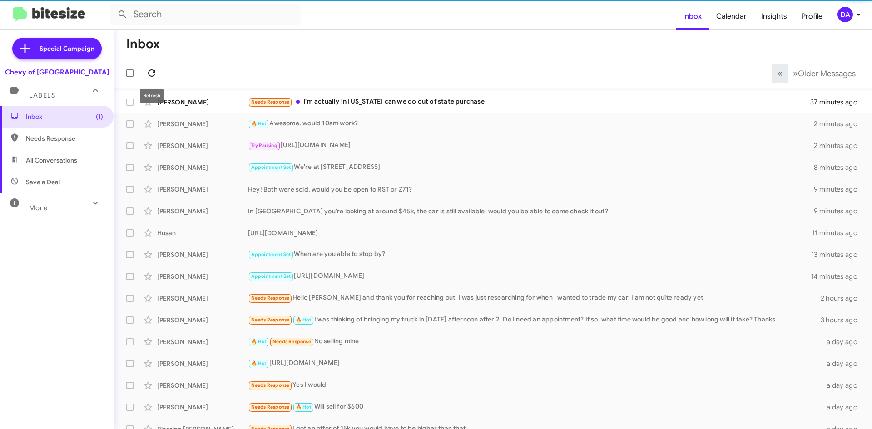
click at [157, 72] on span at bounding box center [152, 73] width 18 height 11
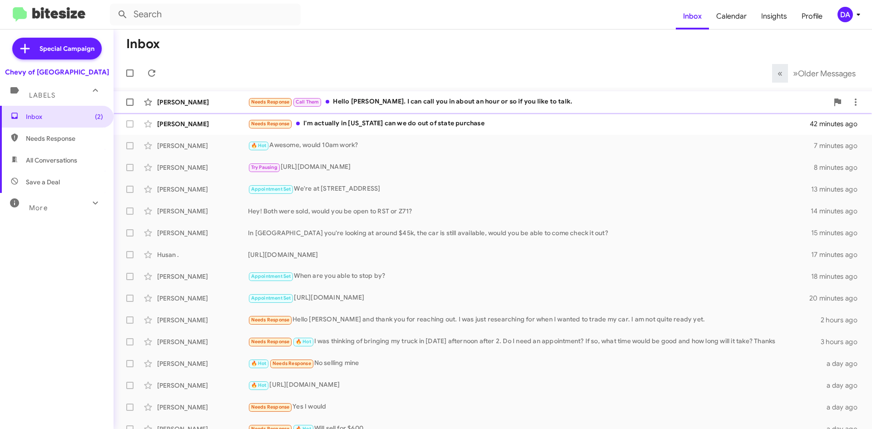
click at [510, 93] on span "[PERSON_NAME] Needs Response Call Them Hello [PERSON_NAME]. I can call you in a…" at bounding box center [493, 102] width 758 height 22
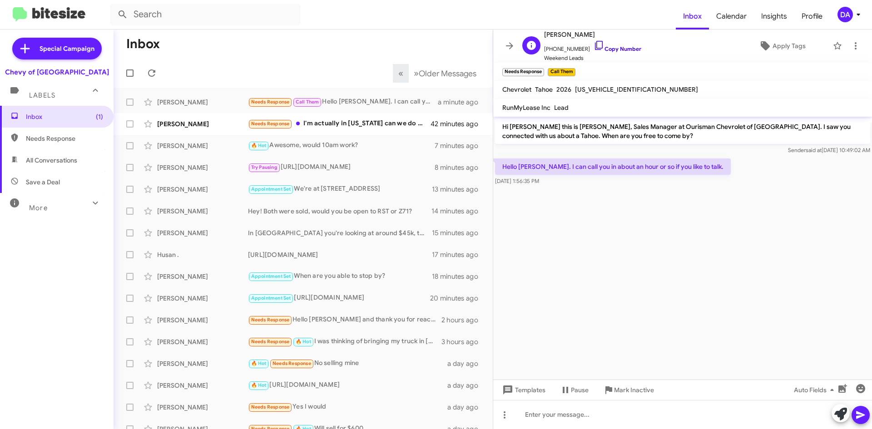
click at [603, 49] on link "Copy Number" at bounding box center [618, 48] width 48 height 7
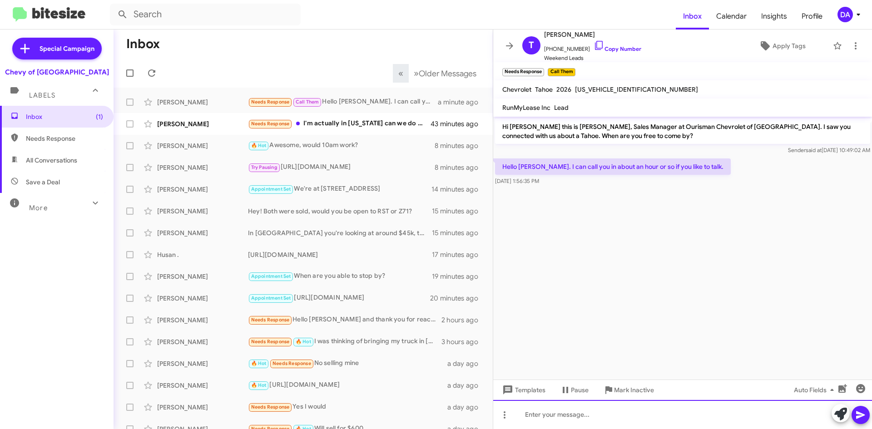
click at [605, 418] on div at bounding box center [682, 414] width 379 height 29
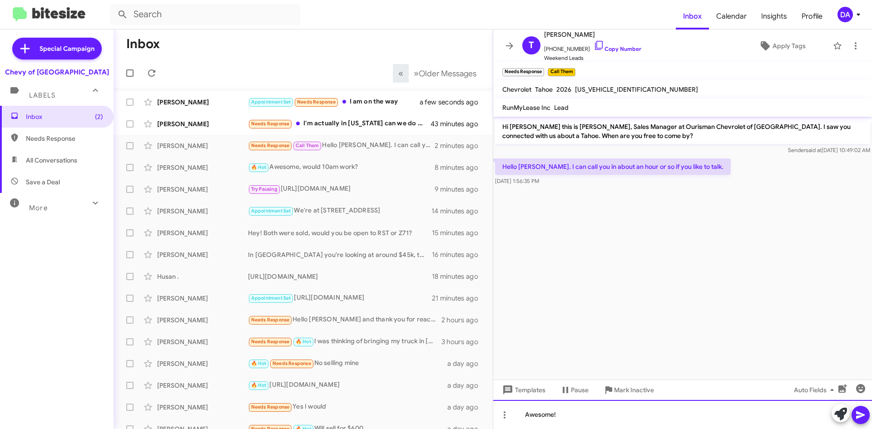
click at [589, 417] on div "Awesome!" at bounding box center [682, 414] width 379 height 29
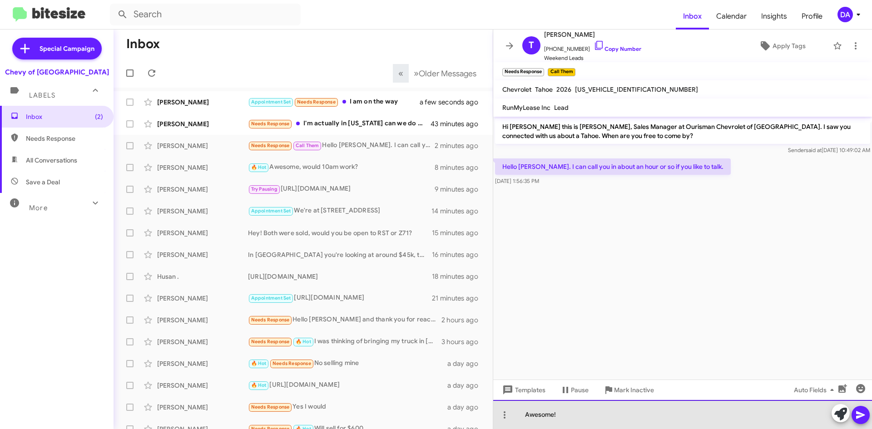
click at [583, 421] on div "Awesome!" at bounding box center [682, 414] width 379 height 29
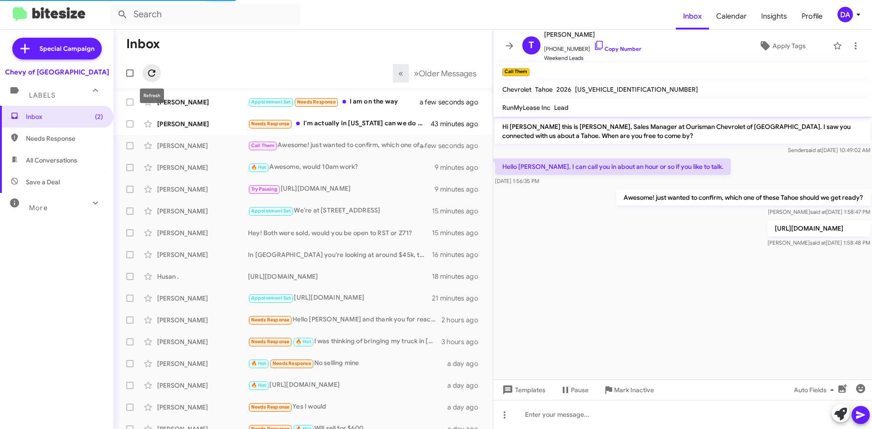
drag, startPoint x: 152, startPoint y: 72, endPoint x: 154, endPoint y: 68, distance: 4.7
click at [152, 71] on icon at bounding box center [151, 73] width 11 height 11
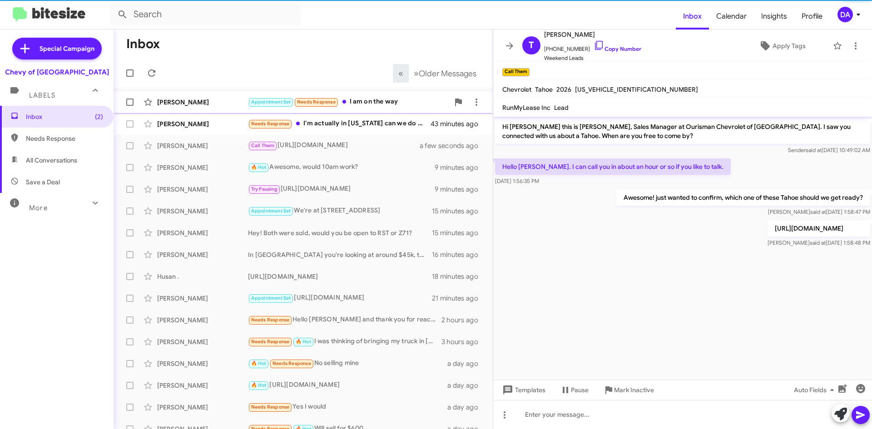
click at [368, 107] on div "Appointment Set Needs Response I am on the way" at bounding box center [348, 102] width 201 height 10
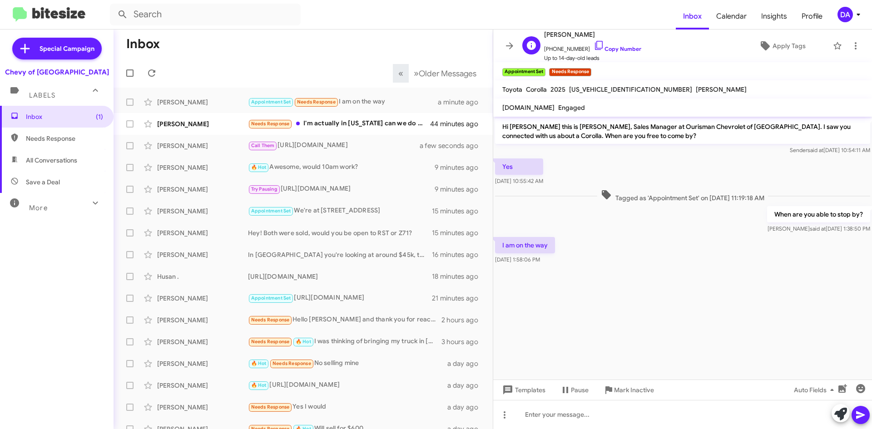
drag, startPoint x: 617, startPoint y: 52, endPoint x: 610, endPoint y: 55, distance: 7.9
click at [617, 52] on link "Copy Number" at bounding box center [618, 48] width 48 height 7
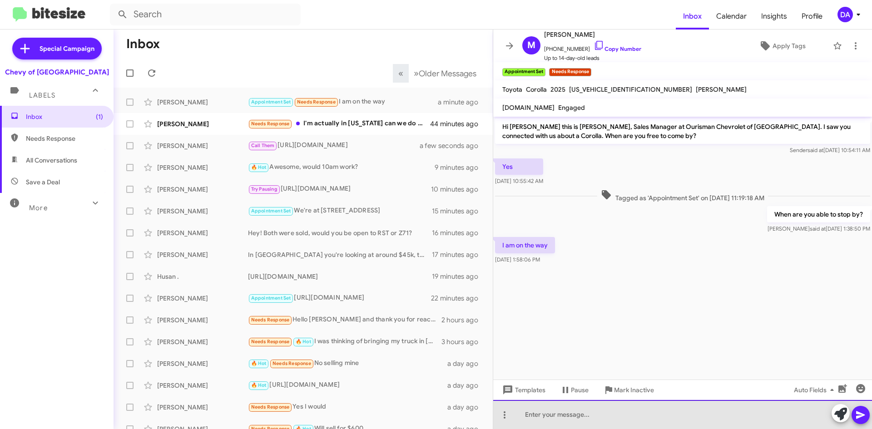
click at [551, 416] on div at bounding box center [682, 414] width 379 height 29
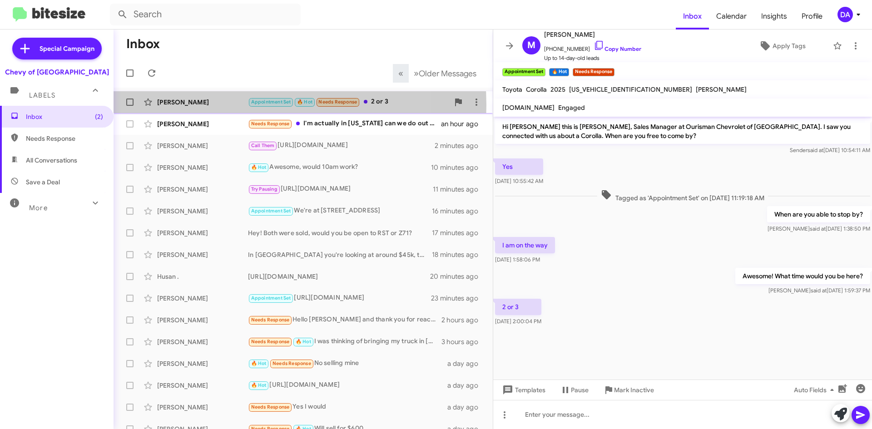
click at [228, 105] on div "[PERSON_NAME]" at bounding box center [202, 102] width 91 height 9
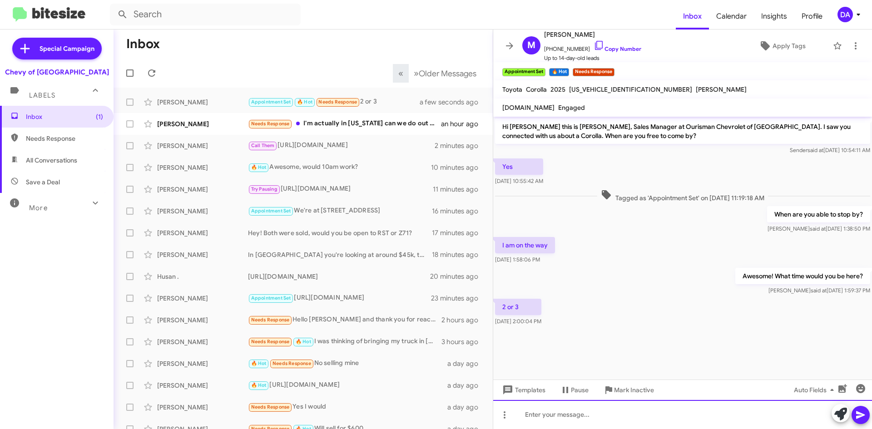
click at [579, 410] on div at bounding box center [682, 414] width 379 height 29
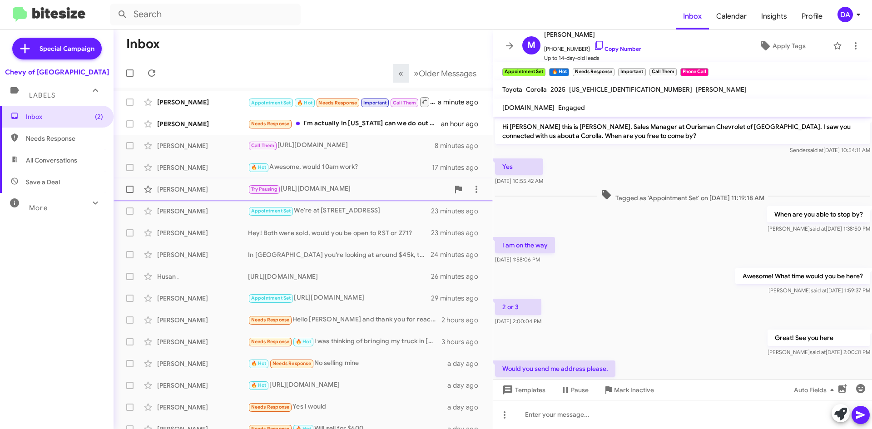
drag, startPoint x: 77, startPoint y: 281, endPoint x: 121, endPoint y: 186, distance: 105.1
click at [79, 280] on div "Inbox (2) Needs Response All Conversations Save a Deal More Important 🔥 Hot App…" at bounding box center [57, 235] width 114 height 258
click at [153, 75] on icon at bounding box center [151, 73] width 11 height 11
click at [214, 106] on div "[PERSON_NAME]" at bounding box center [202, 102] width 91 height 9
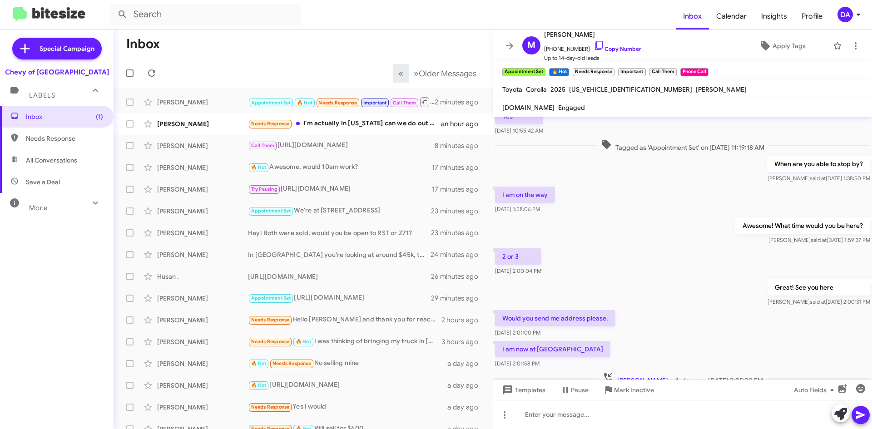
scroll to position [83, 0]
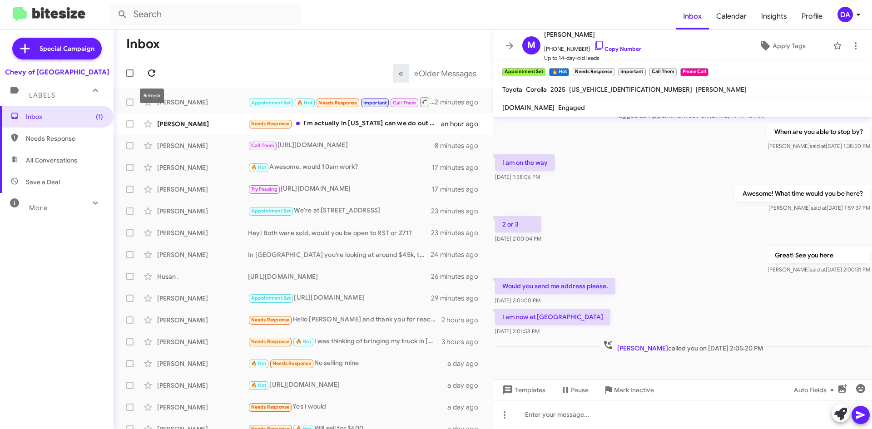
click at [149, 70] on icon at bounding box center [151, 73] width 11 height 11
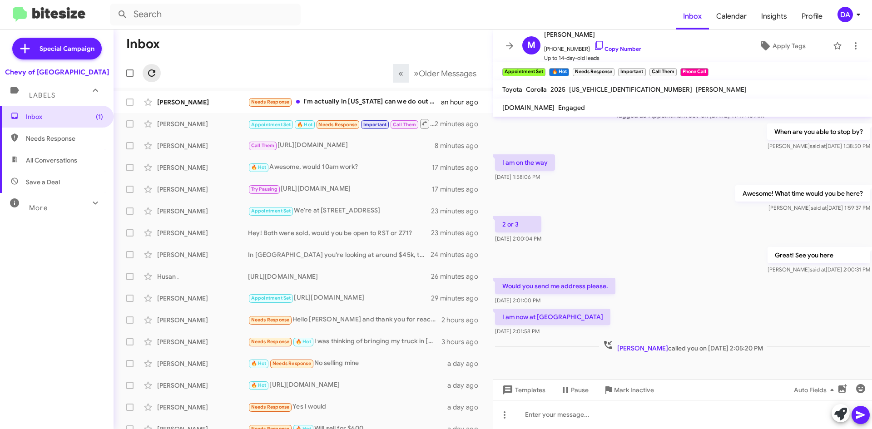
click at [149, 70] on icon at bounding box center [151, 73] width 11 height 11
click at [148, 77] on icon at bounding box center [151, 73] width 11 height 11
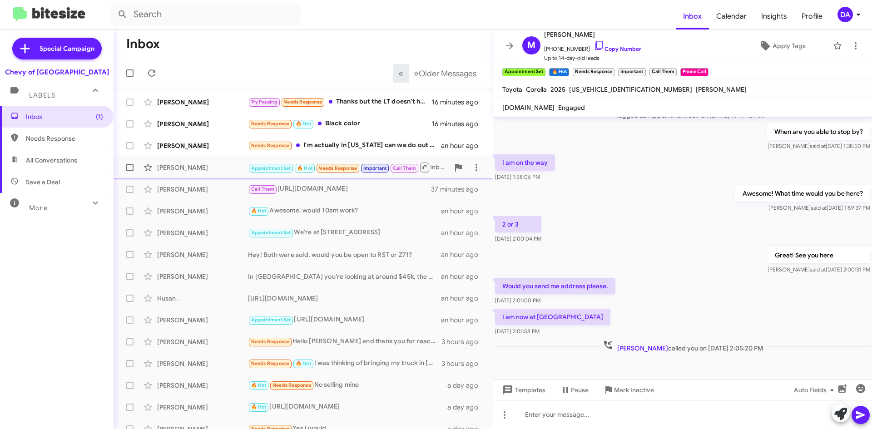
click at [293, 170] on small "Appointment Set" at bounding box center [271, 168] width 44 height 9
click at [621, 51] on link "Copy Number" at bounding box center [618, 48] width 48 height 7
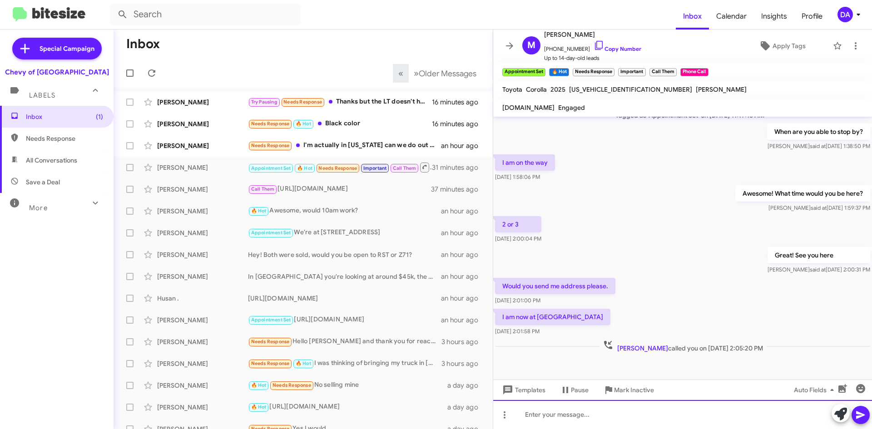
click at [639, 421] on div at bounding box center [682, 414] width 379 height 29
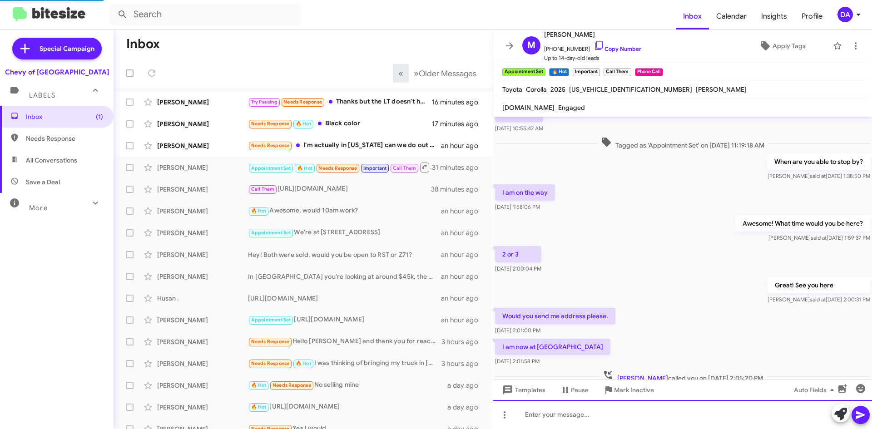
scroll to position [116, 0]
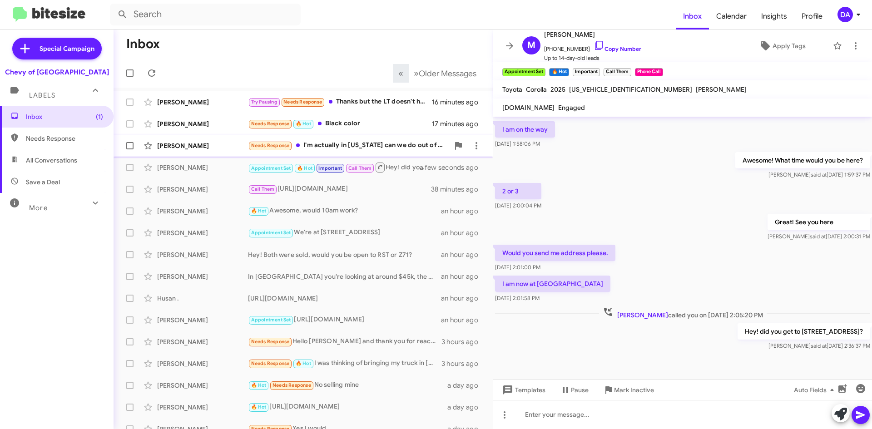
click at [322, 137] on div "[PERSON_NAME] Needs Response I'm actually in [US_STATE] can we do out of state …" at bounding box center [303, 146] width 365 height 18
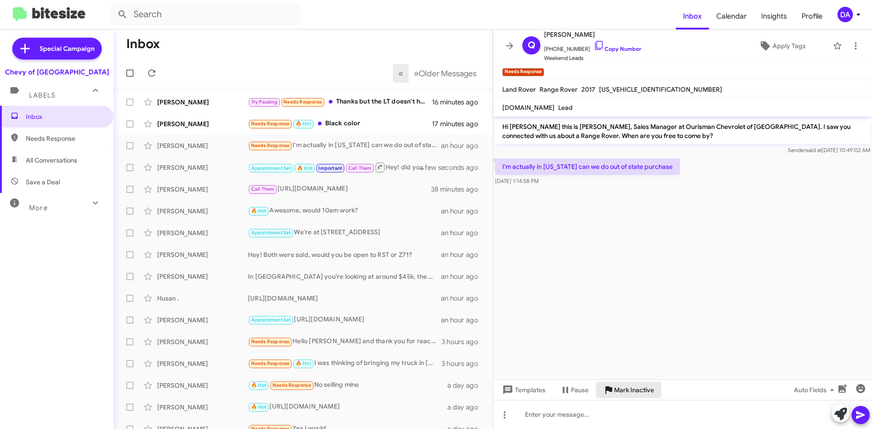
click at [639, 392] on span "Mark Inactive" at bounding box center [634, 390] width 40 height 16
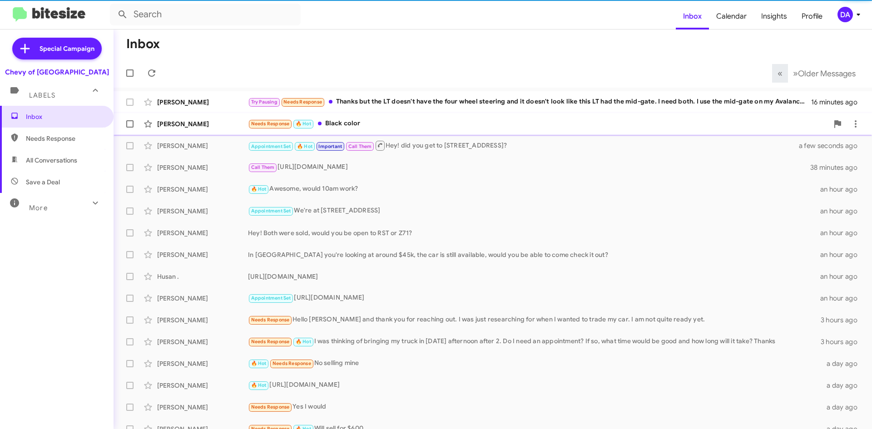
click at [368, 127] on div "Needs Response 🔥 Hot Black color" at bounding box center [538, 124] width 580 height 10
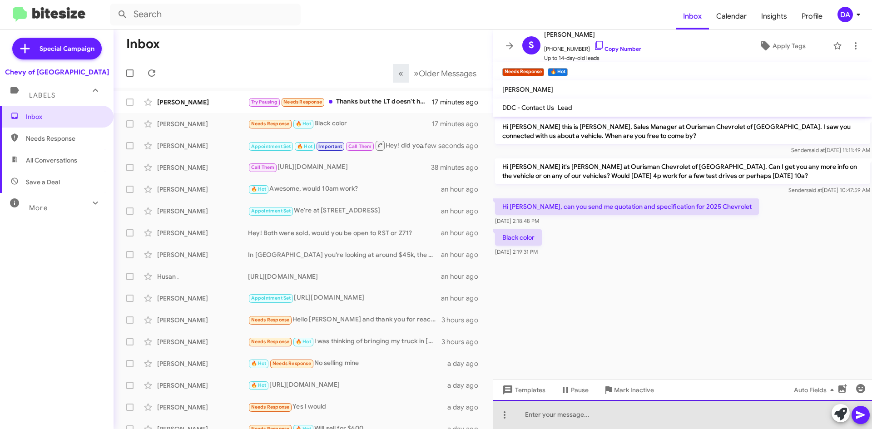
click at [644, 413] on div at bounding box center [682, 414] width 379 height 29
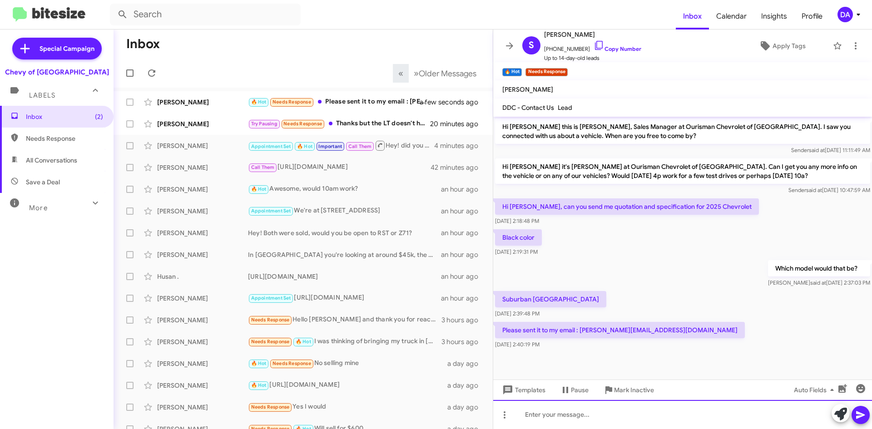
click at [634, 416] on div at bounding box center [682, 414] width 379 height 29
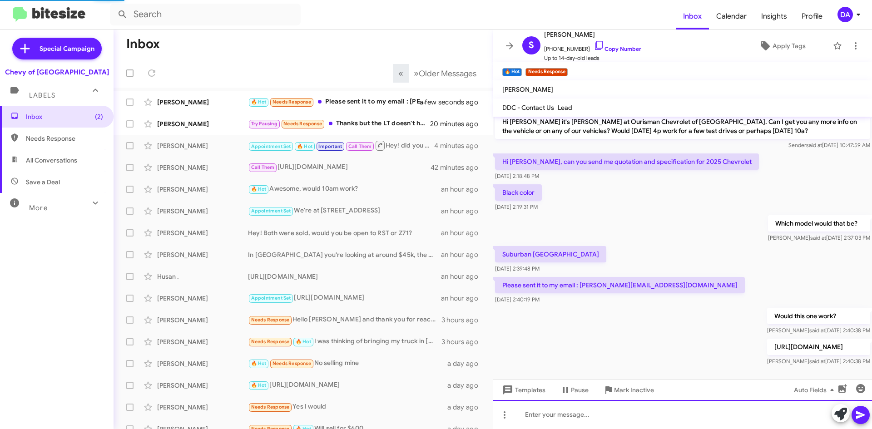
scroll to position [54, 0]
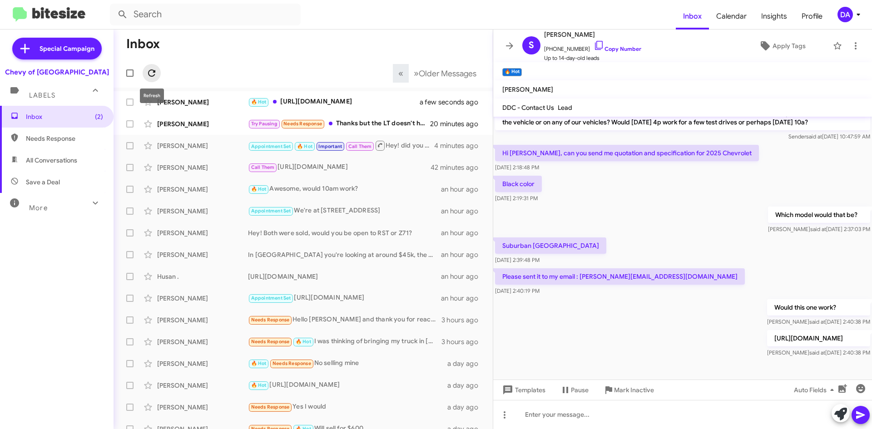
click at [155, 74] on icon at bounding box center [151, 73] width 11 height 11
click at [190, 124] on div "[PERSON_NAME]" at bounding box center [202, 123] width 91 height 9
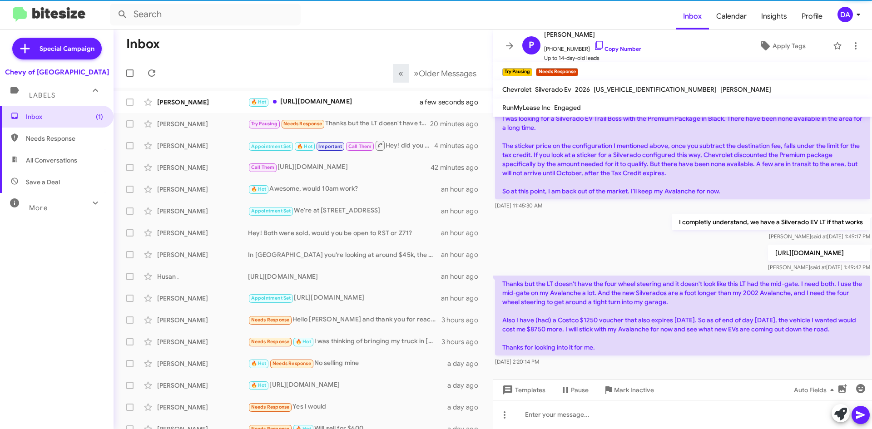
scroll to position [57, 0]
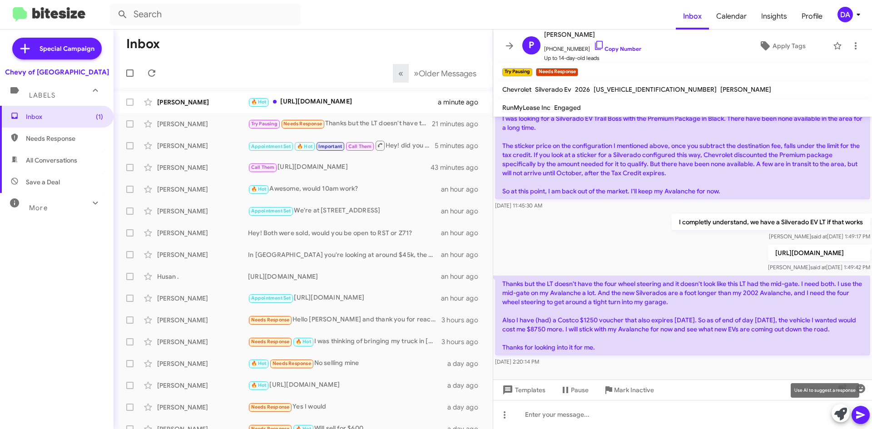
click at [834, 411] on button at bounding box center [841, 413] width 18 height 18
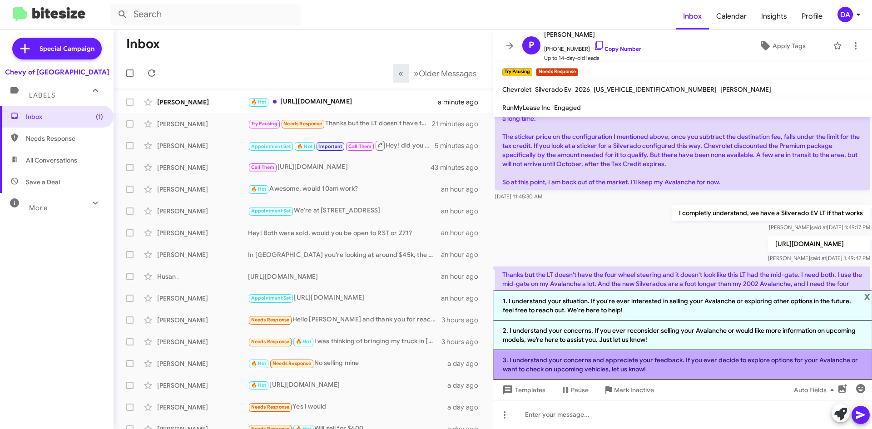
click at [698, 360] on li "3. I understand your concerns and appreciate your feedback. If you ever decide …" at bounding box center [682, 365] width 379 height 30
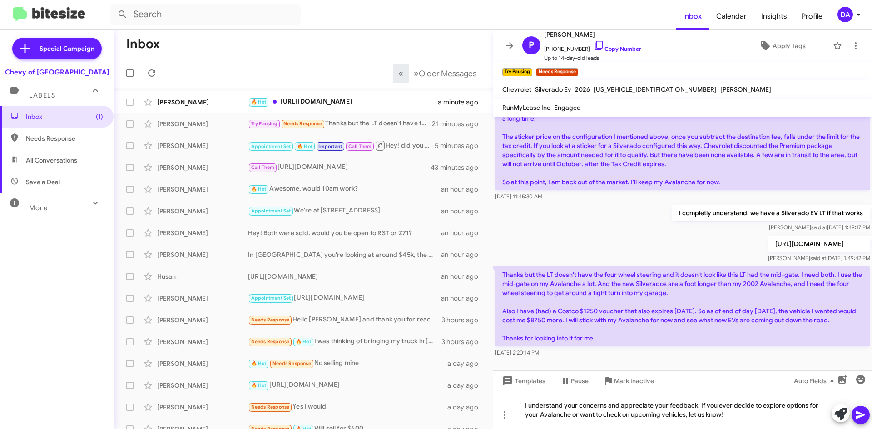
click at [861, 410] on icon at bounding box center [860, 415] width 11 height 11
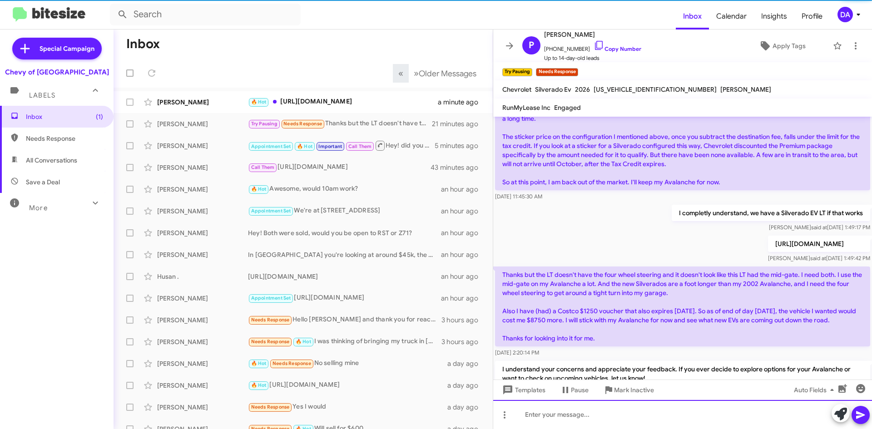
scroll to position [0, 0]
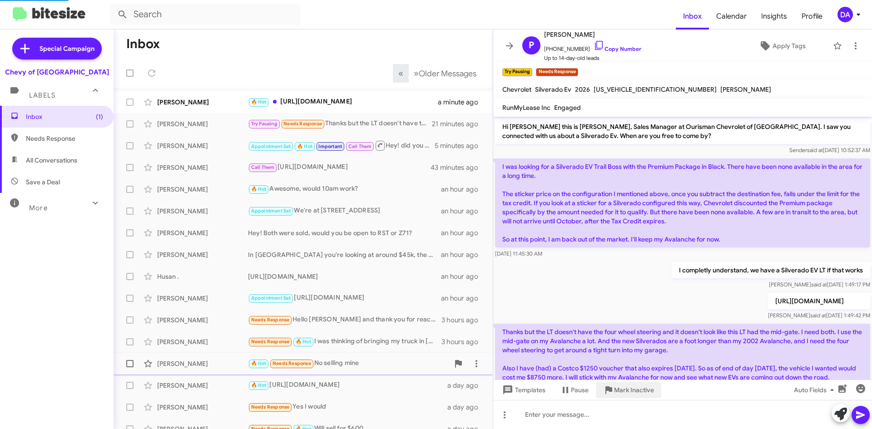
drag, startPoint x: 635, startPoint y: 392, endPoint x: 589, endPoint y: 353, distance: 61.2
click at [636, 394] on span "Mark Inactive" at bounding box center [634, 390] width 40 height 16
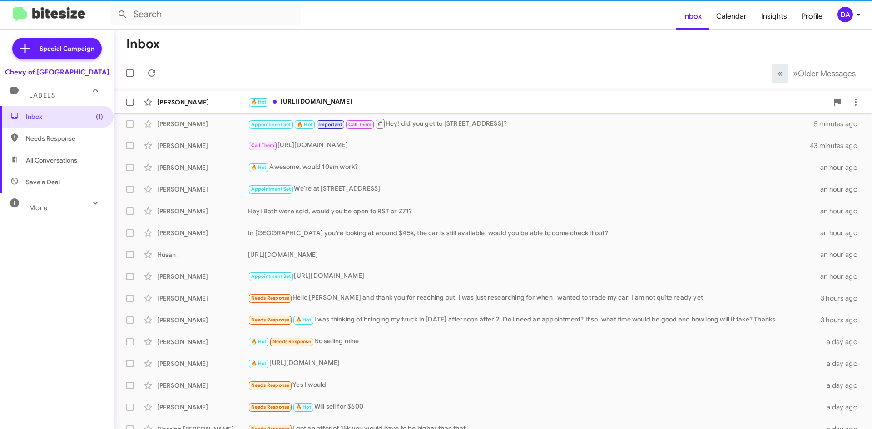
click at [369, 98] on div "🔥 Hot [URL][DOMAIN_NAME]" at bounding box center [538, 102] width 580 height 10
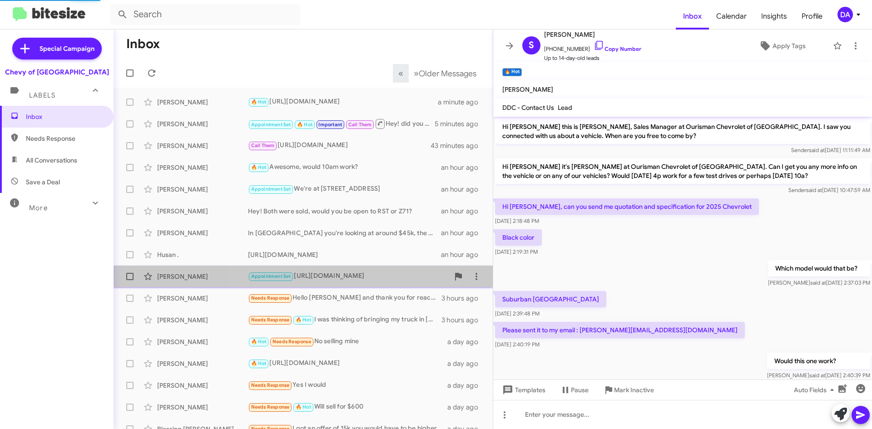
click at [332, 276] on div "Appointment Set [URL][DOMAIN_NAME]" at bounding box center [348, 276] width 201 height 10
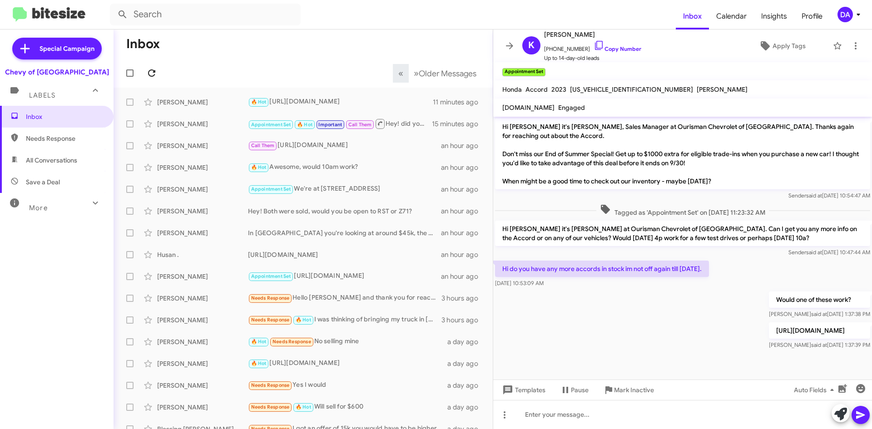
click at [149, 74] on icon at bounding box center [151, 72] width 7 height 7
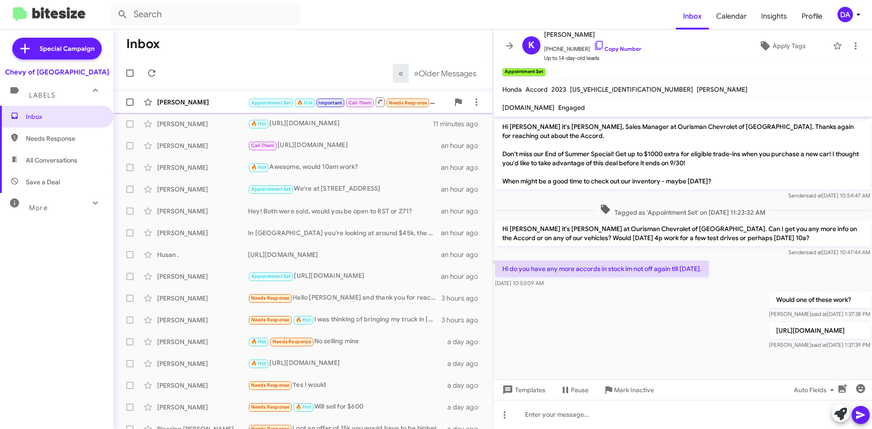
click at [236, 102] on div "[PERSON_NAME]" at bounding box center [202, 102] width 91 height 9
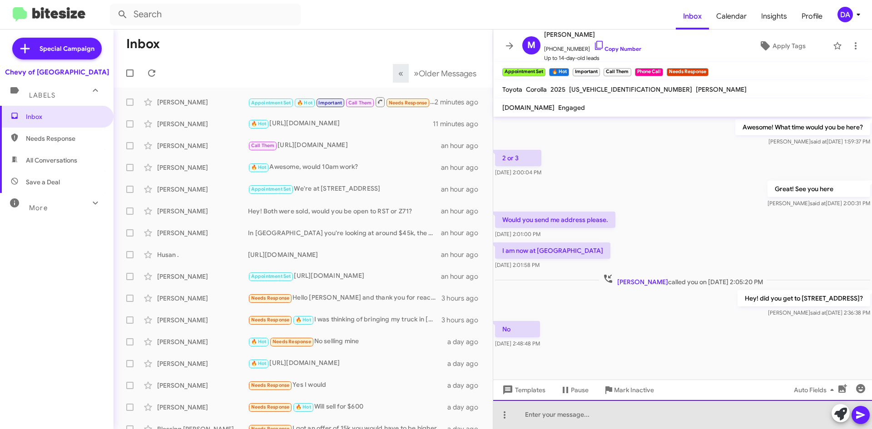
click at [592, 412] on div at bounding box center [682, 414] width 379 height 29
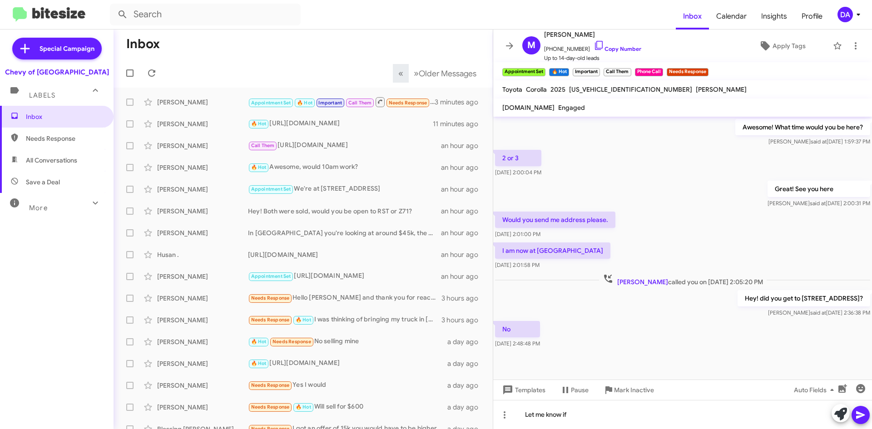
drag, startPoint x: 611, startPoint y: 46, endPoint x: 274, endPoint y: 61, distance: 337.8
click at [611, 47] on link "Copy Number" at bounding box center [618, 48] width 48 height 7
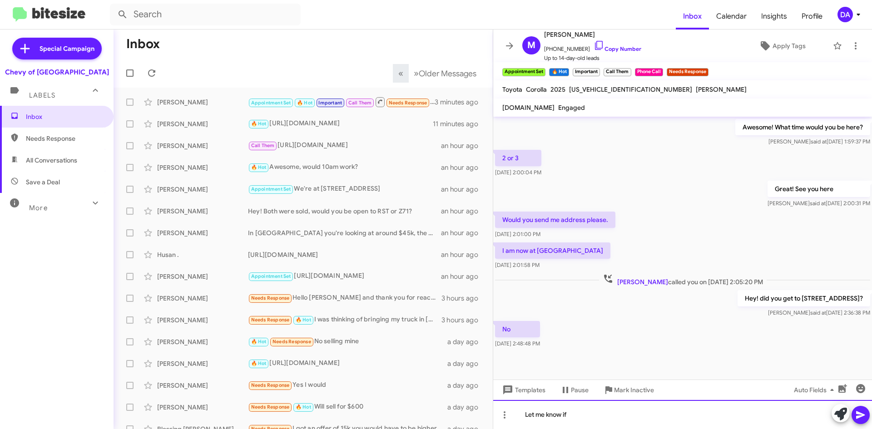
click at [576, 413] on div "Let me know if" at bounding box center [682, 414] width 379 height 29
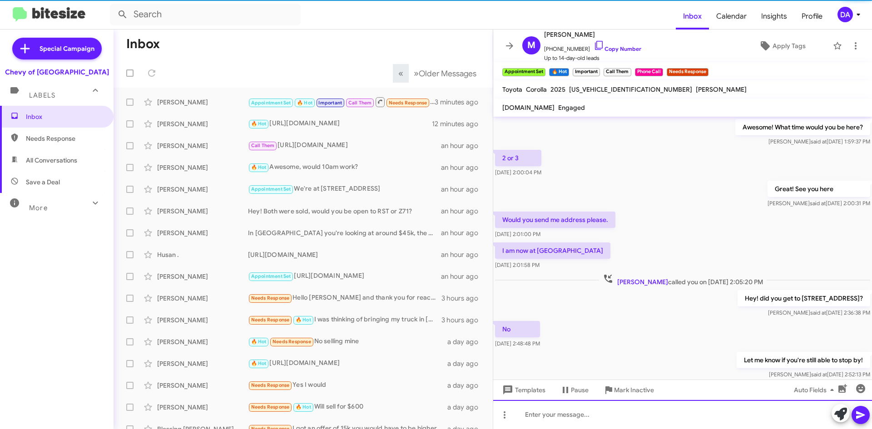
scroll to position [0, 0]
